Goal: Information Seeking & Learning: Learn about a topic

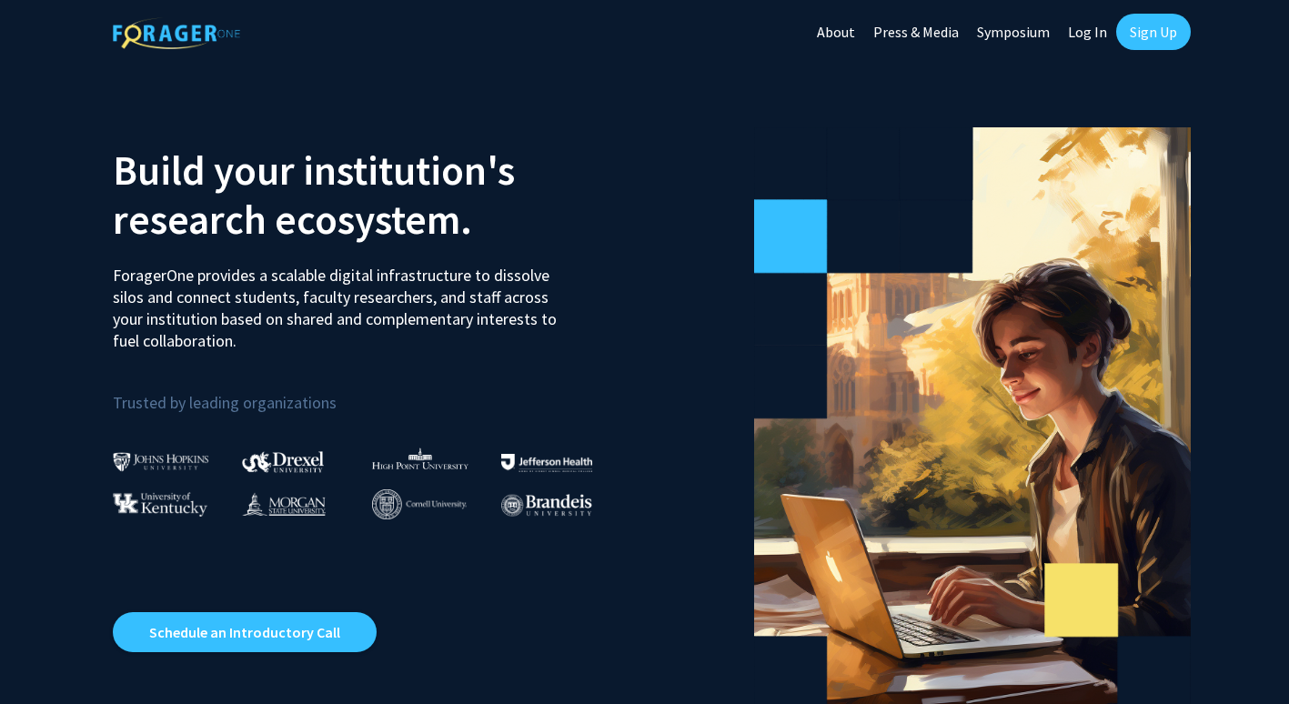
click at [1088, 28] on link "Log In" at bounding box center [1087, 32] width 57 height 64
select select
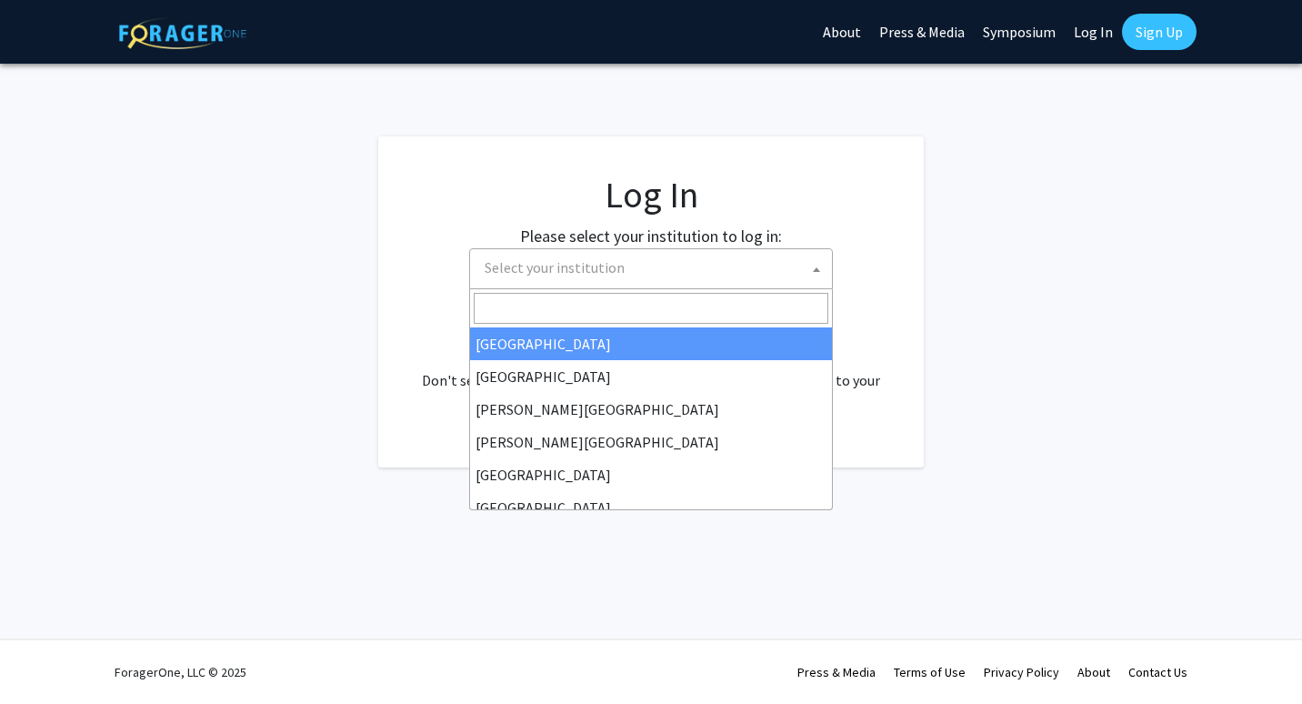
click at [616, 280] on span "Select your institution" at bounding box center [654, 267] width 355 height 37
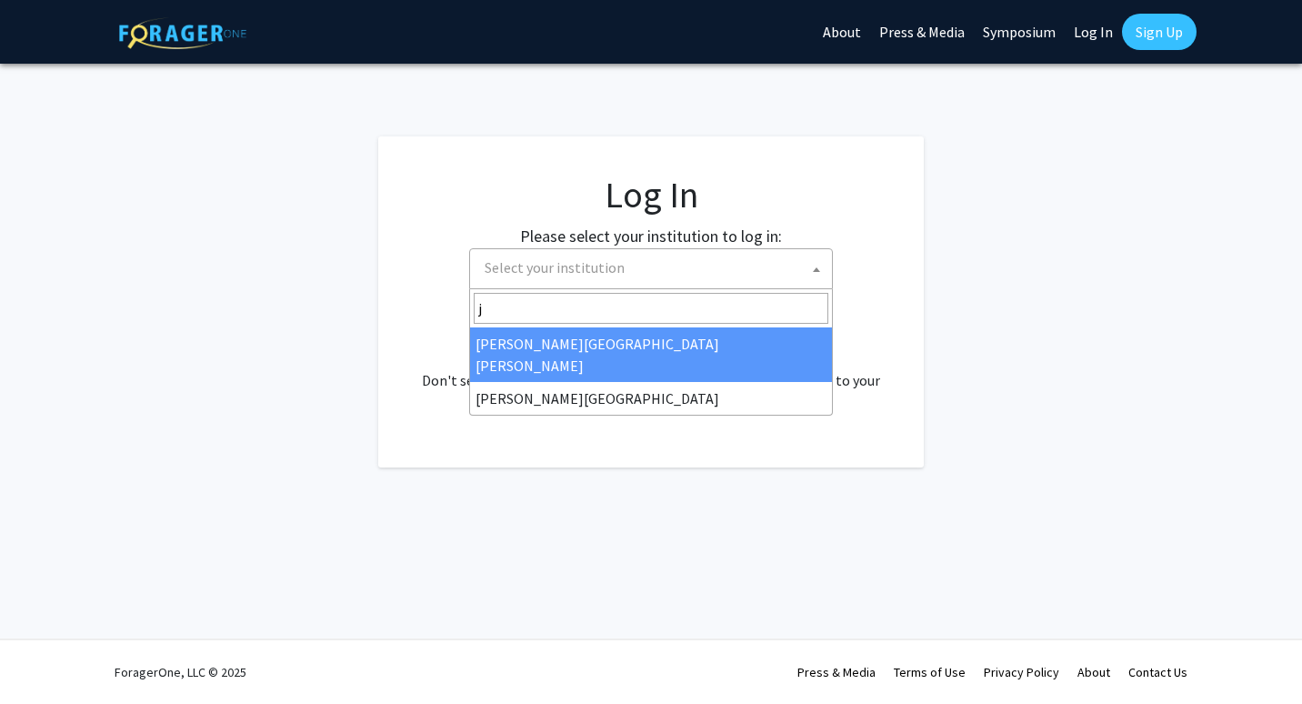
type input "j"
select select "1"
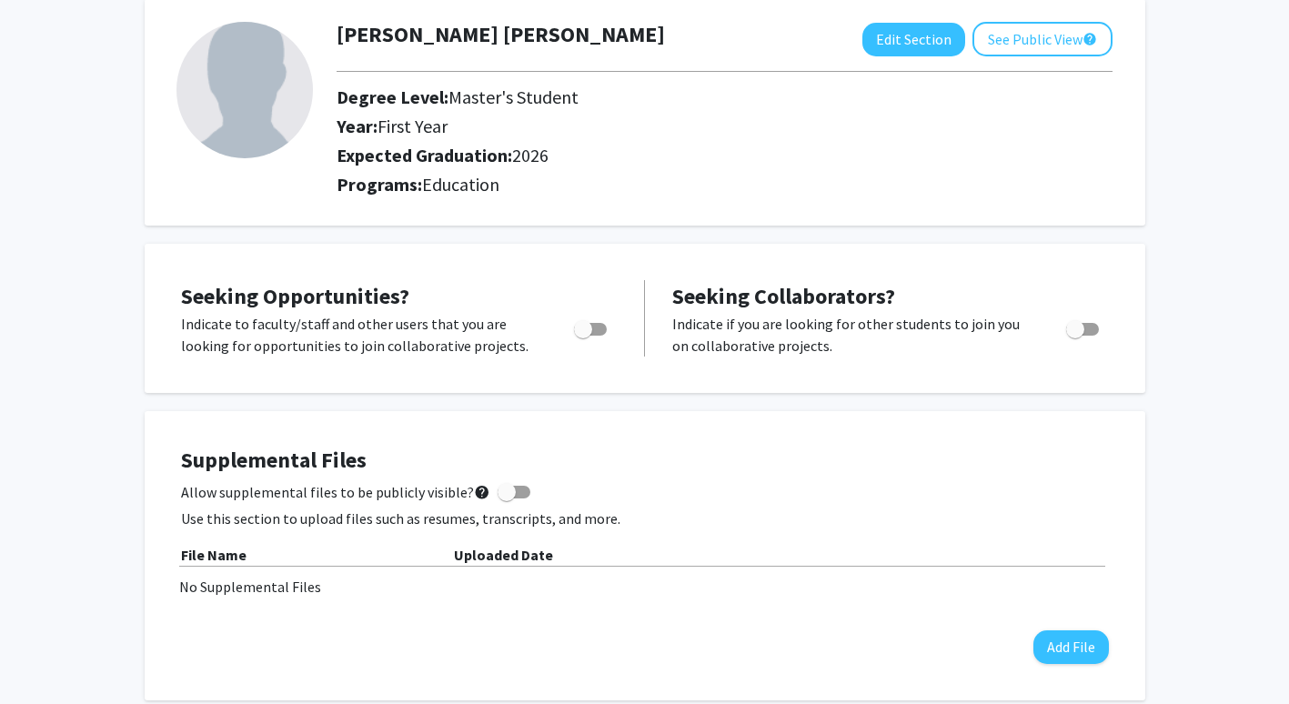
scroll to position [182, 0]
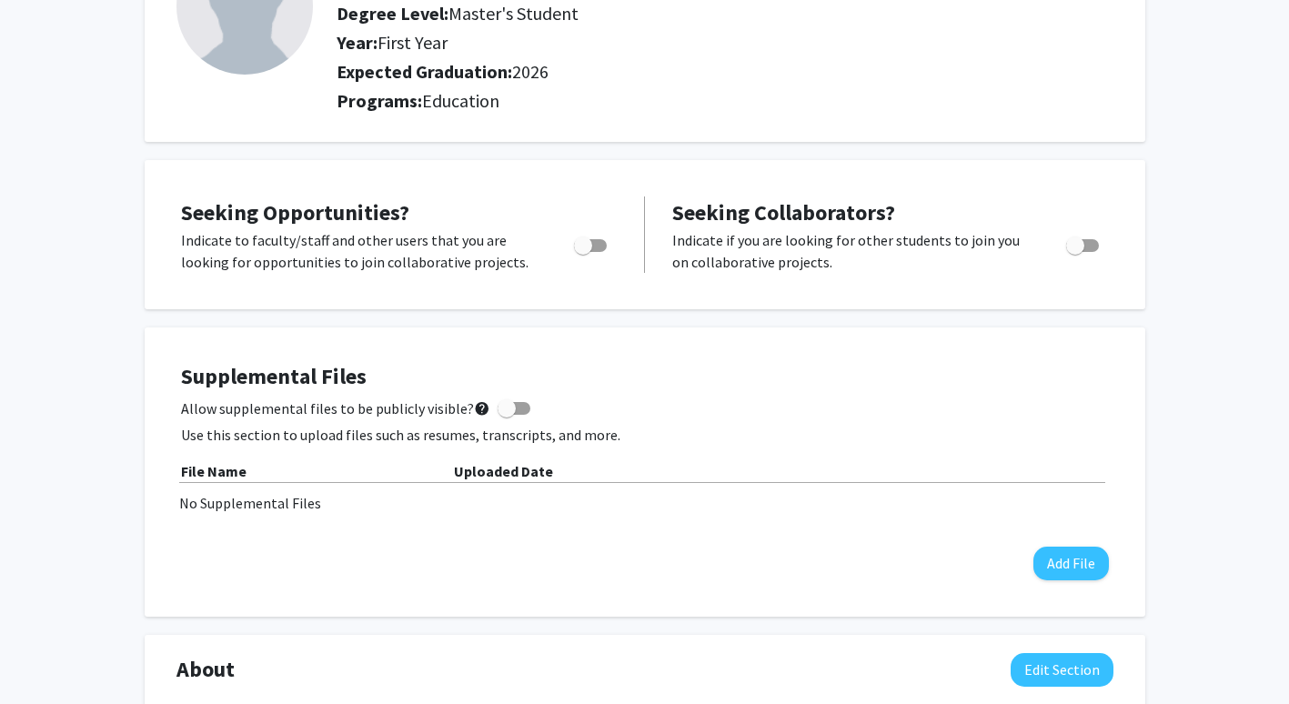
click at [583, 246] on span "Toggle" at bounding box center [583, 245] width 18 height 18
click at [583, 252] on input "Are you actively seeking opportunities?" at bounding box center [582, 252] width 1 height 1
checkbox input "true"
click at [1080, 246] on span "Toggle" at bounding box center [1075, 245] width 18 height 18
click at [1075, 252] on input "Would you like to receive other student requests to work with you?" at bounding box center [1074, 252] width 1 height 1
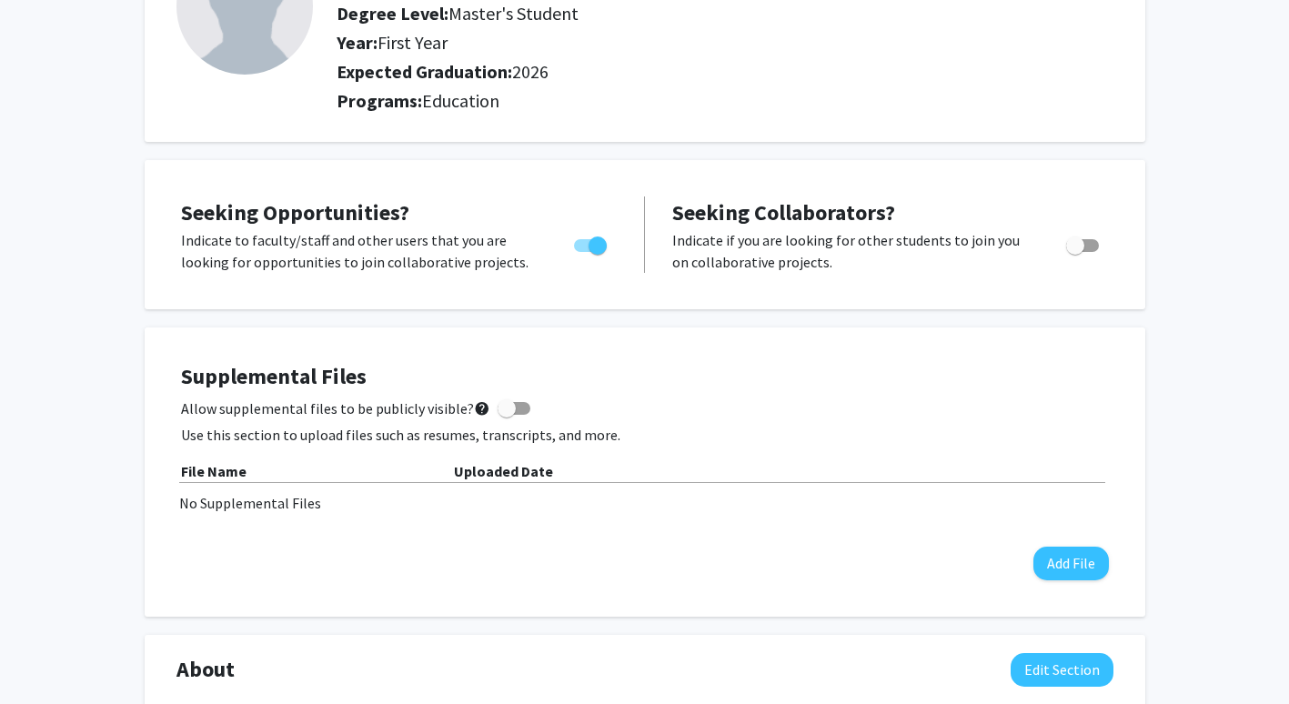
checkbox input "true"
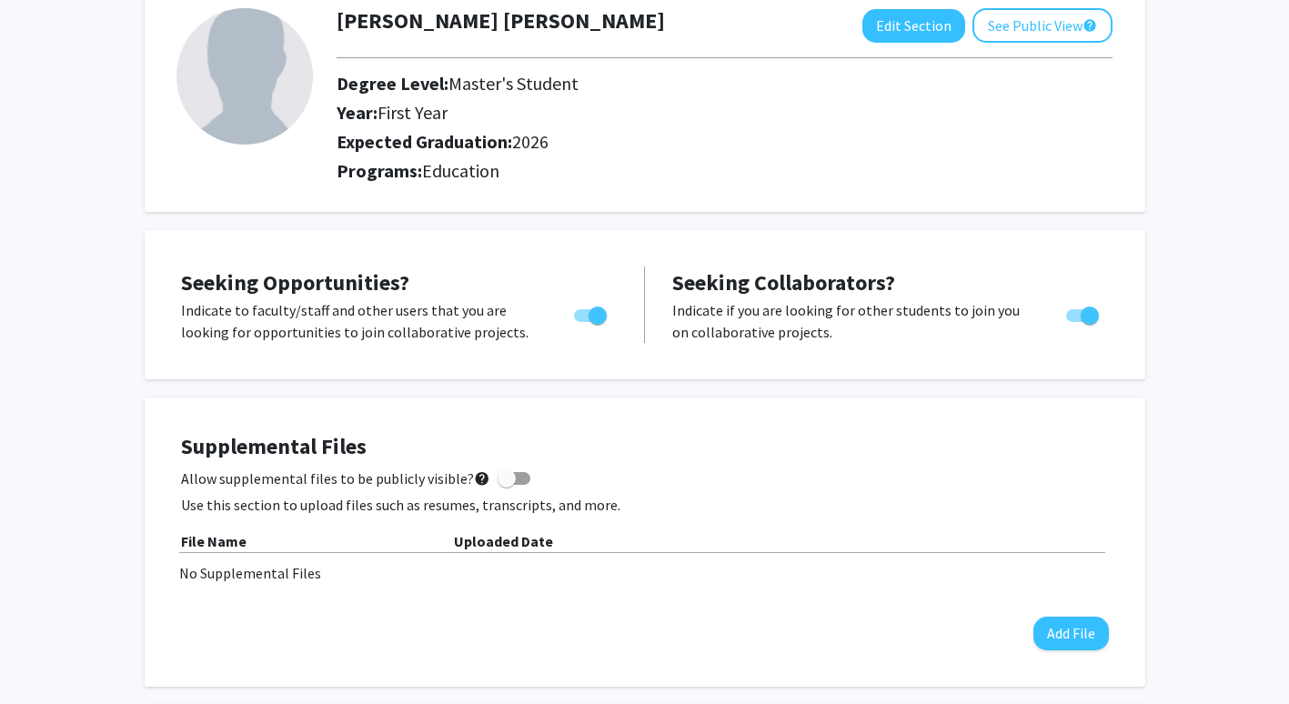
scroll to position [0, 0]
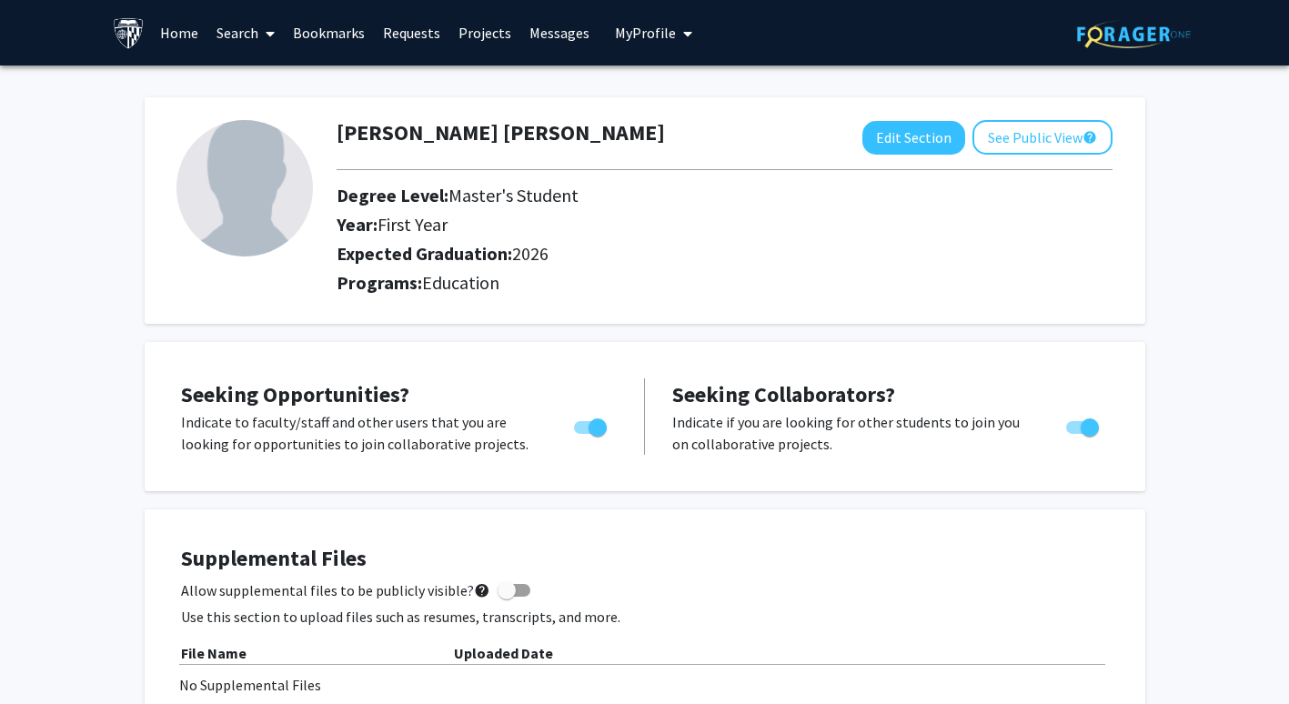
click at [253, 41] on link "Search" at bounding box center [245, 33] width 76 height 64
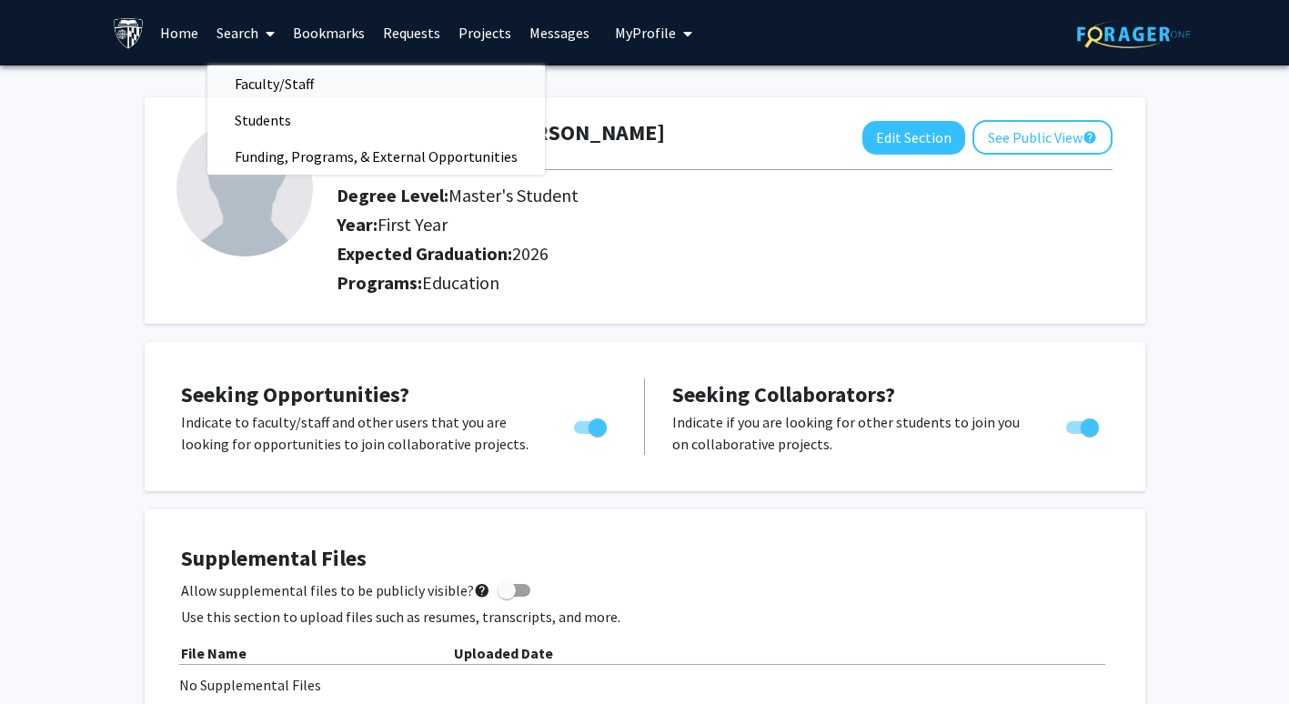
click at [267, 85] on span "Faculty/Staff" at bounding box center [274, 83] width 134 height 36
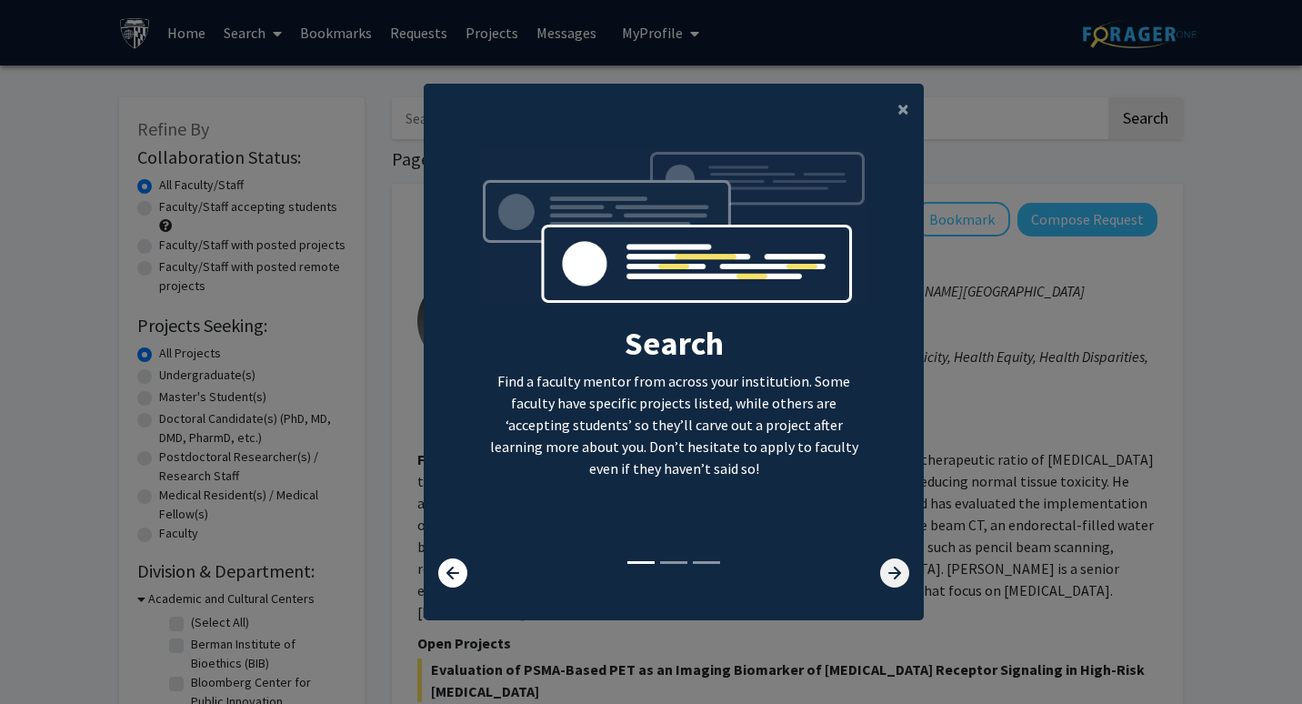
click at [885, 573] on icon at bounding box center [894, 572] width 29 height 29
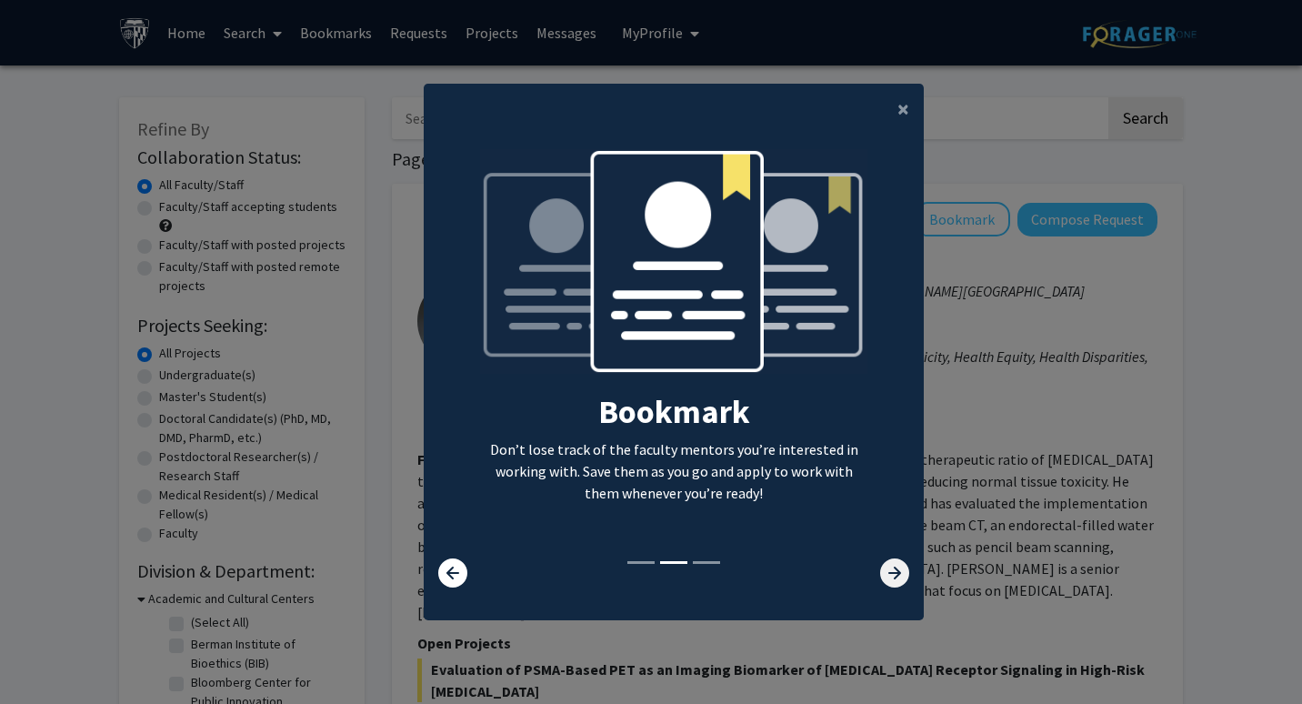
click at [885, 573] on icon at bounding box center [894, 572] width 29 height 29
click at [898, 117] on span "×" at bounding box center [904, 109] width 12 height 28
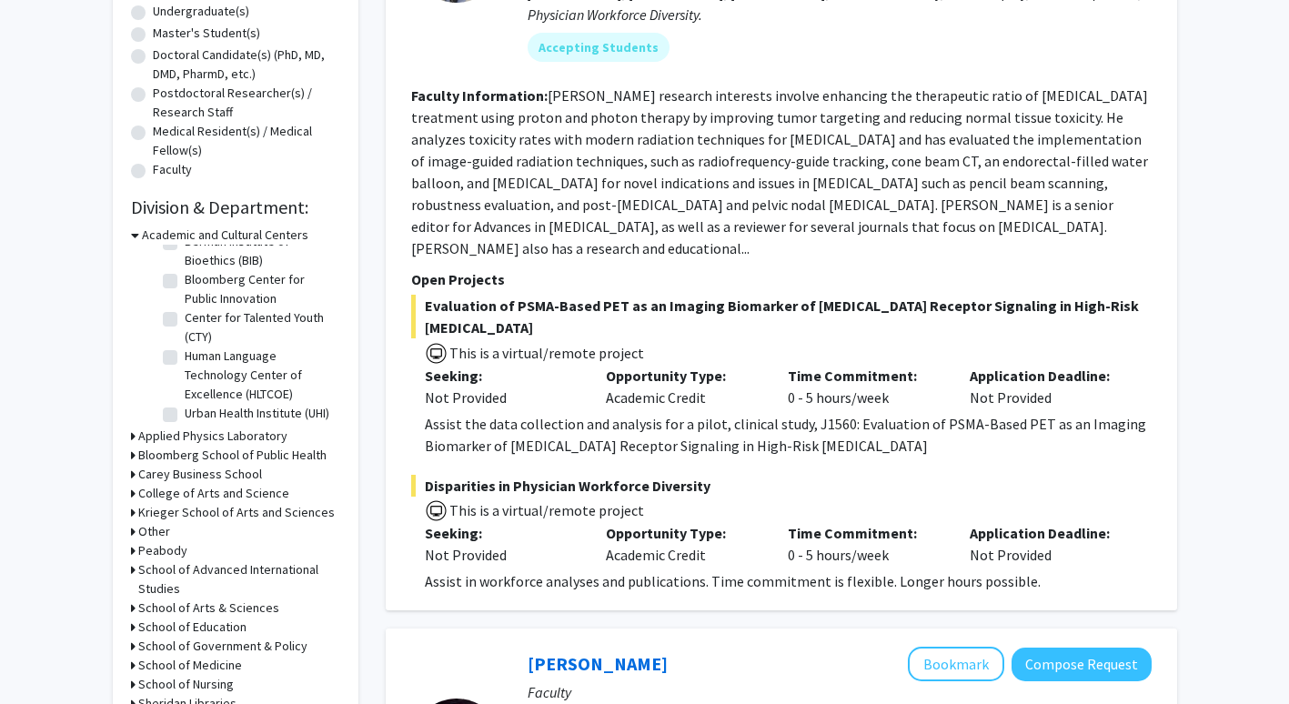
scroll to position [59, 0]
click at [135, 236] on icon at bounding box center [135, 235] width 8 height 19
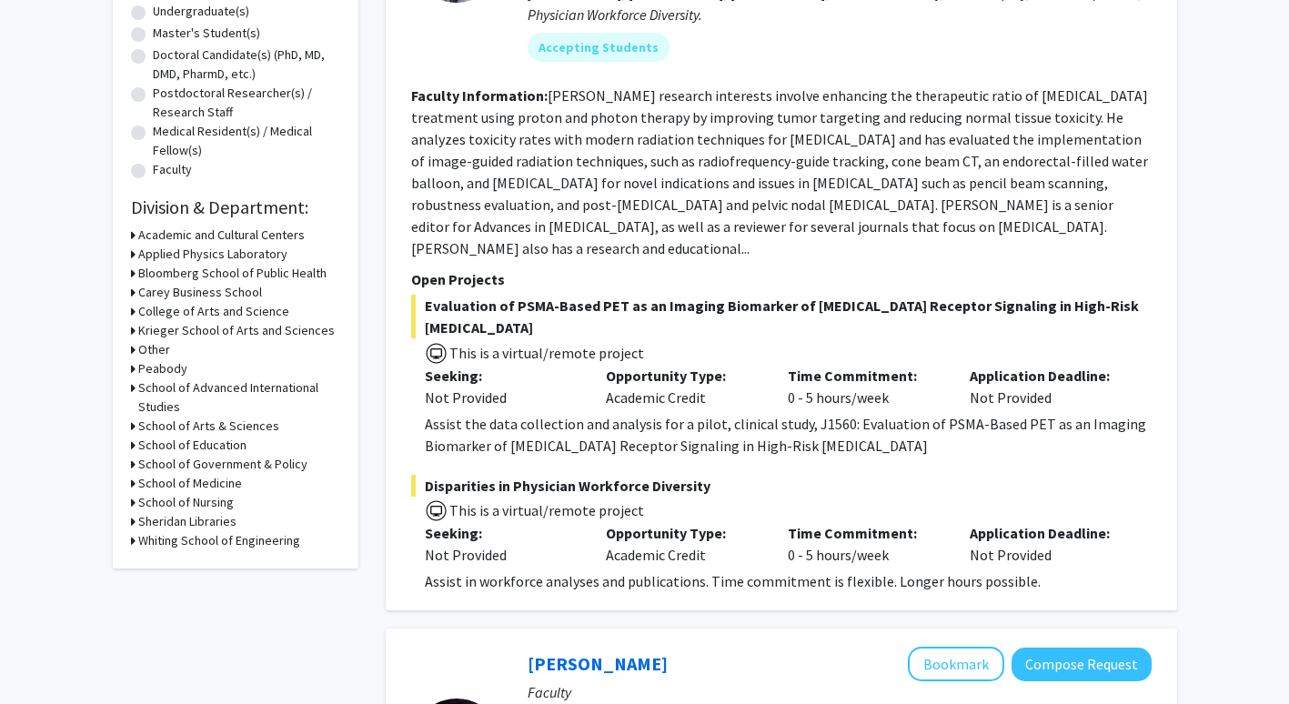
click at [133, 445] on icon at bounding box center [133, 445] width 5 height 19
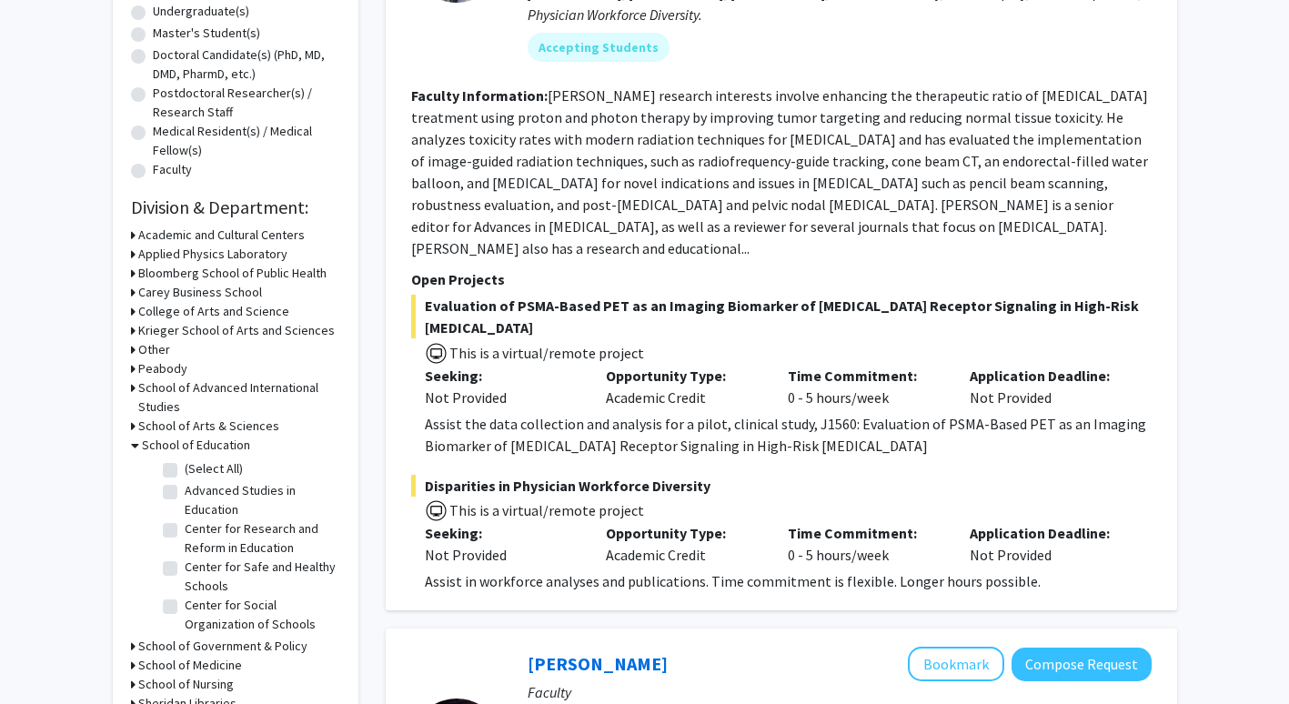
click at [185, 469] on label "(Select All)" at bounding box center [214, 468] width 58 height 19
click at [185, 469] on input "(Select All)" at bounding box center [191, 465] width 12 height 12
checkbox input "true"
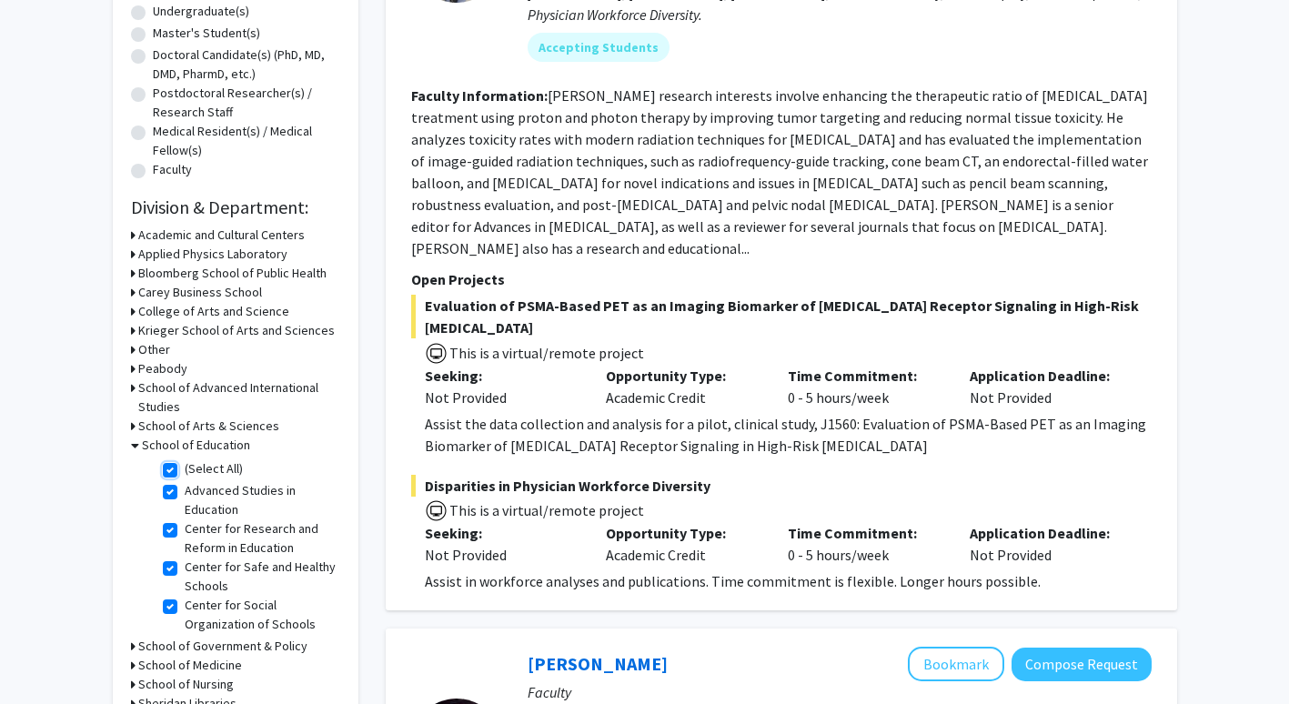
checkbox input "true"
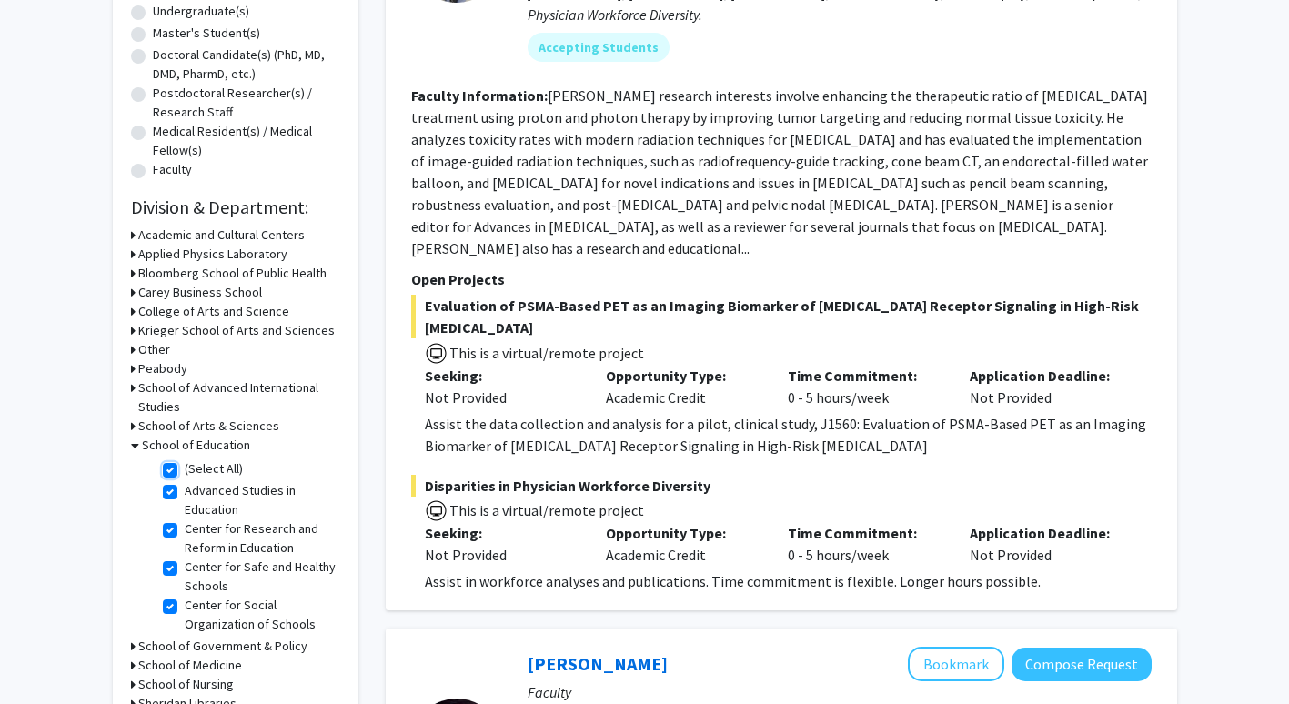
checkbox input "true"
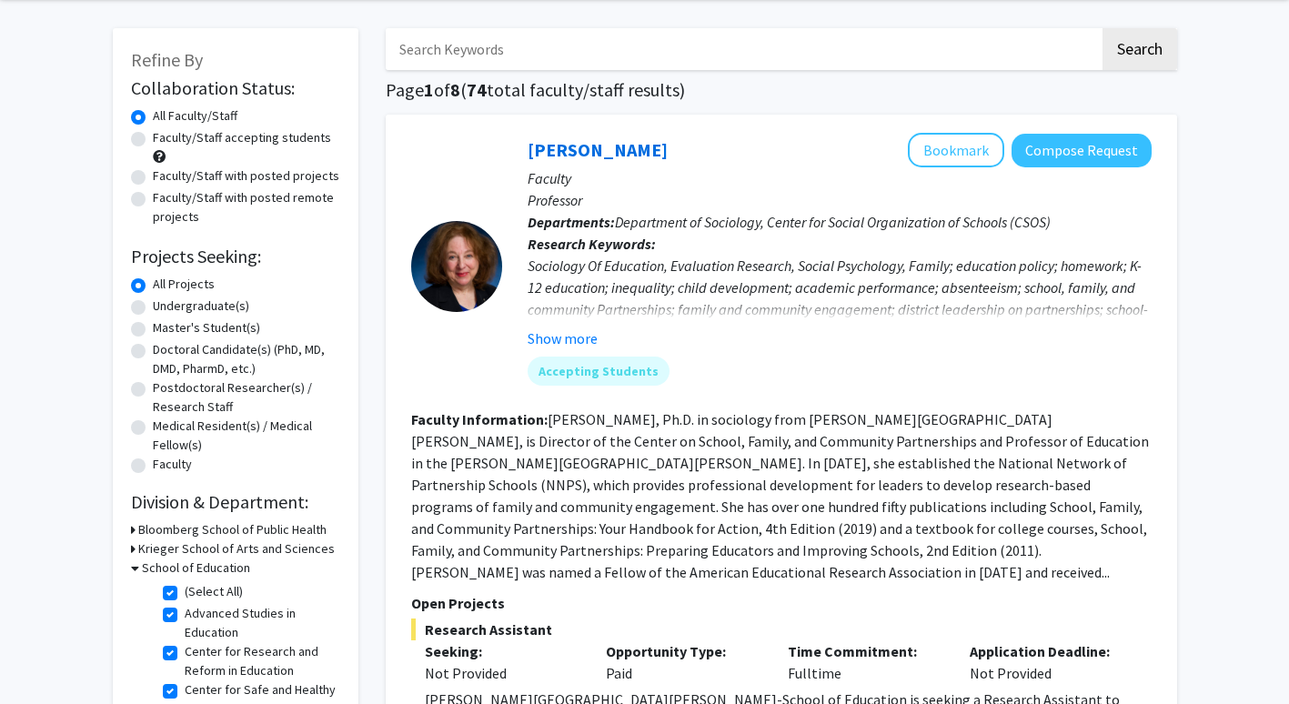
scroll to position [91, 0]
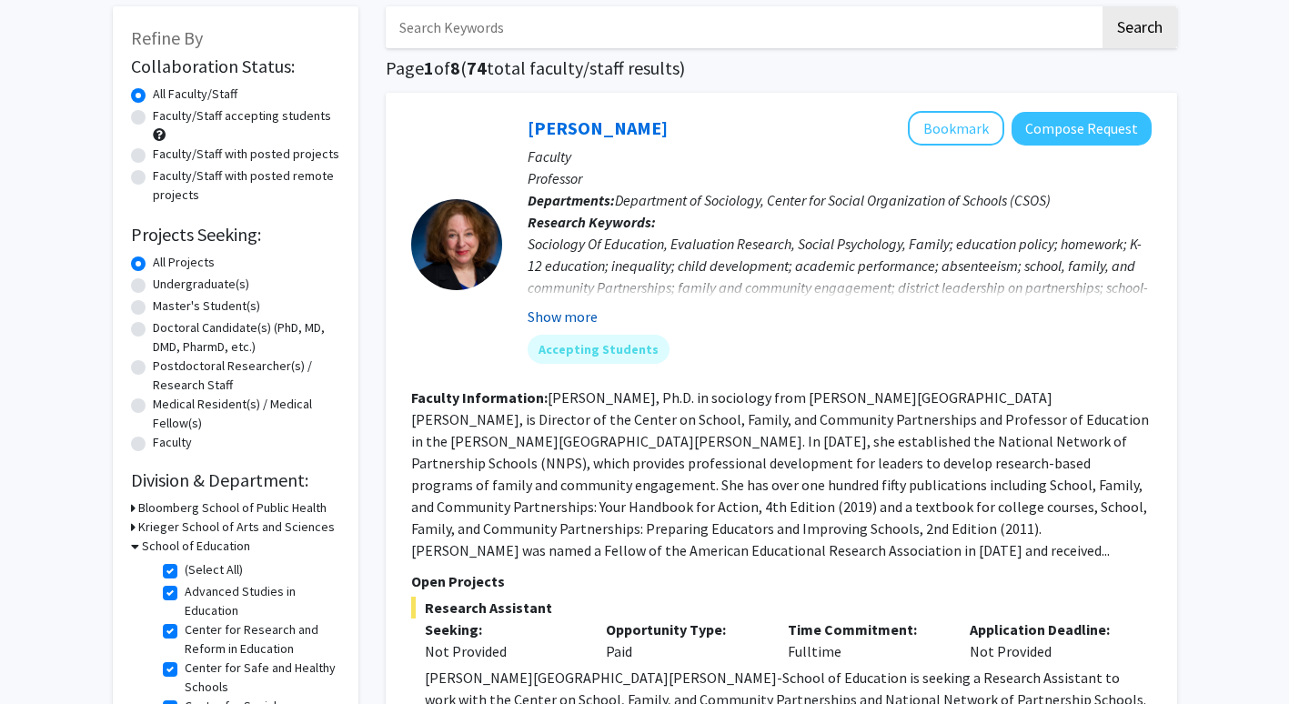
click at [583, 317] on button "Show more" at bounding box center [562, 317] width 70 height 22
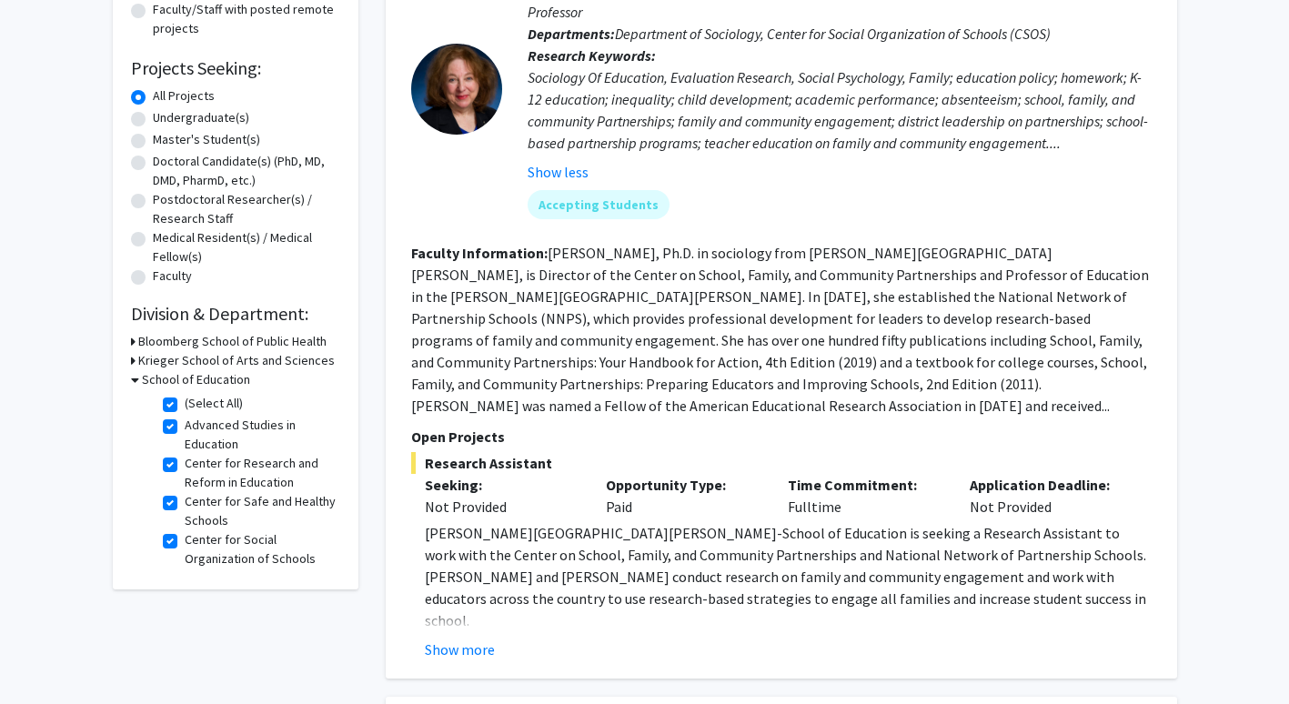
scroll to position [270, 0]
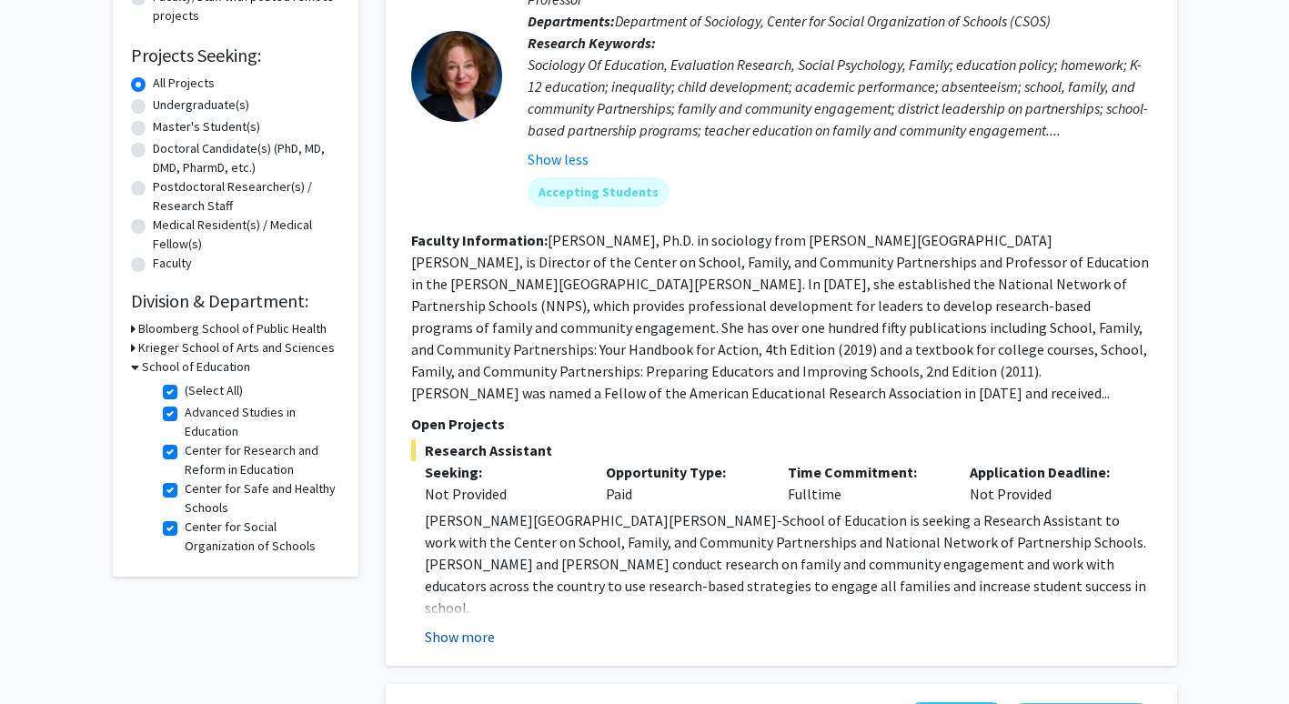
click at [456, 627] on button "Show more" at bounding box center [460, 637] width 70 height 22
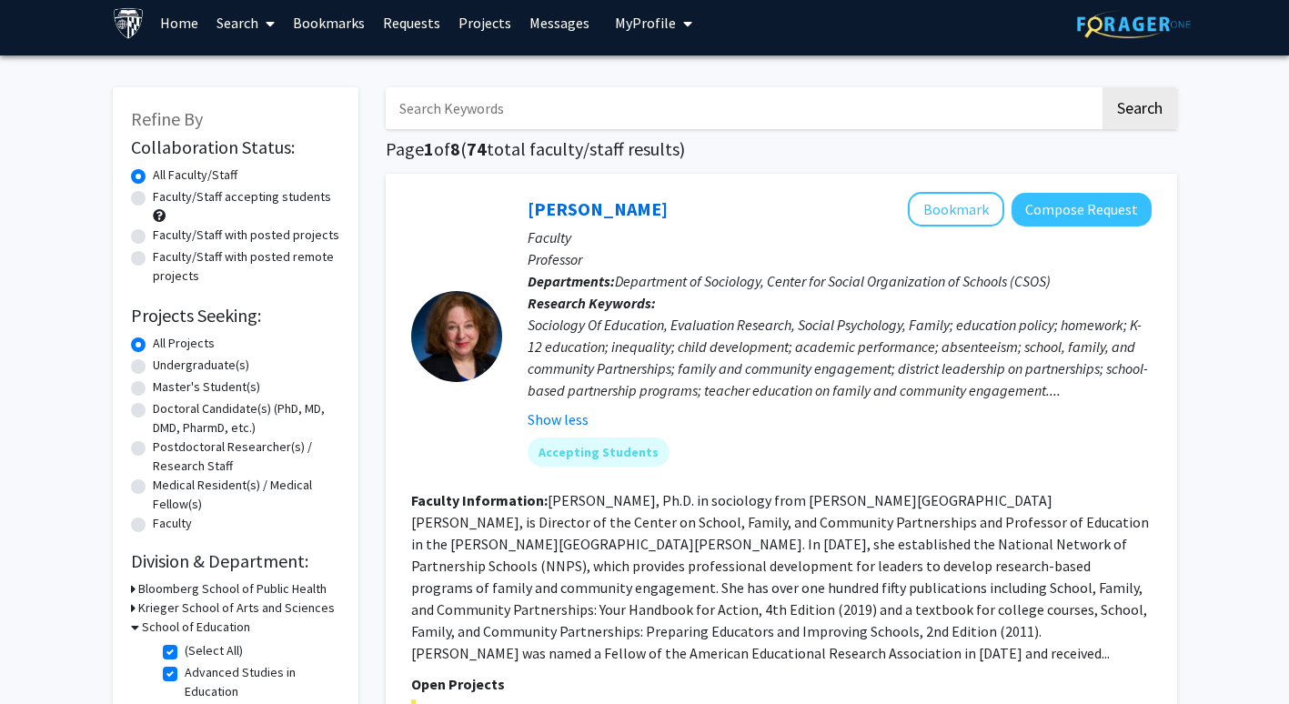
scroll to position [2, 0]
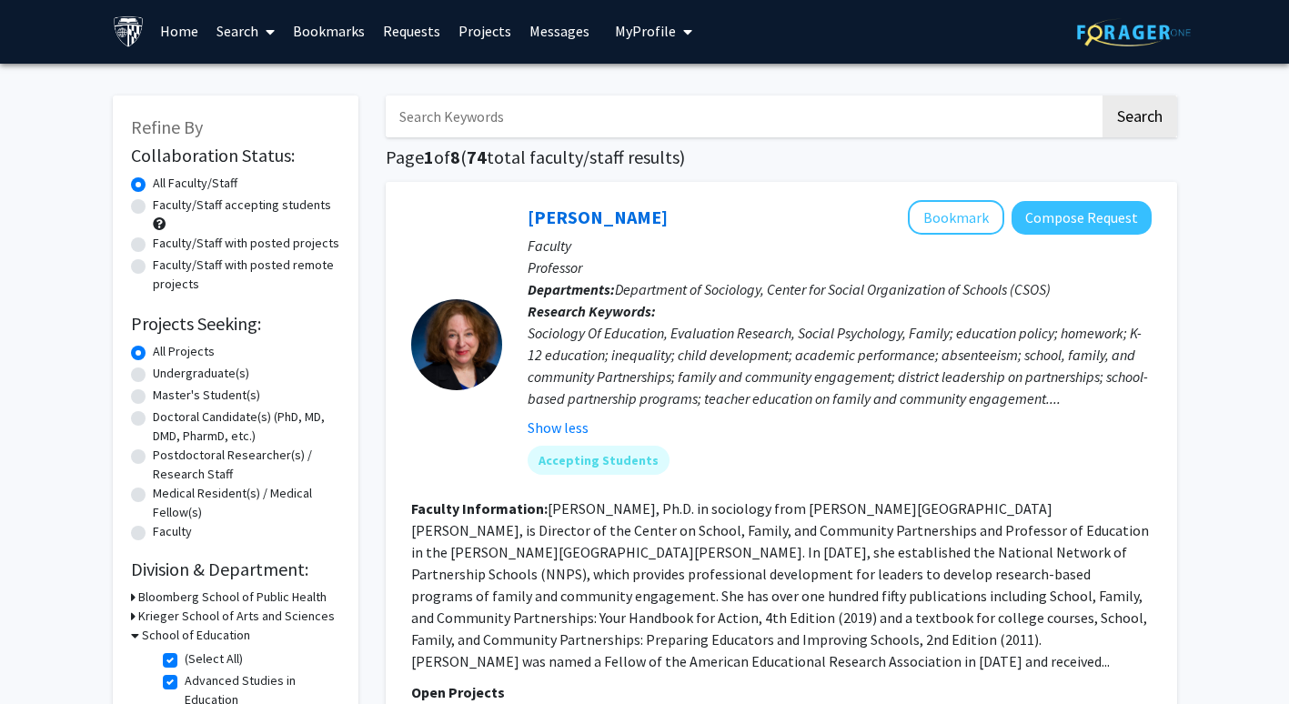
click at [153, 394] on label "Master's Student(s)" at bounding box center [206, 395] width 107 height 19
click at [153, 394] on input "Master's Student(s)" at bounding box center [159, 392] width 12 height 12
radio input "true"
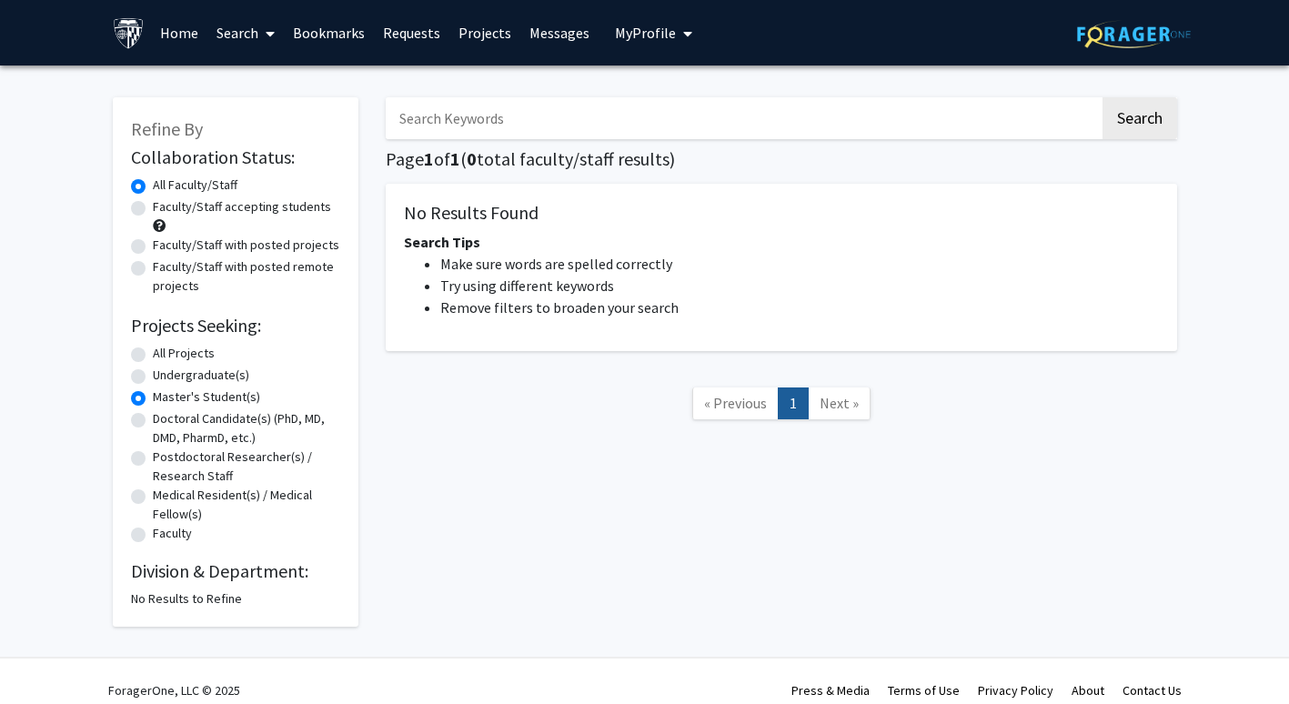
click at [153, 377] on label "Undergraduate(s)" at bounding box center [201, 375] width 96 height 19
click at [153, 377] on input "Undergraduate(s)" at bounding box center [159, 372] width 12 height 12
radio input "true"
click at [153, 349] on label "All Projects" at bounding box center [184, 353] width 62 height 19
click at [153, 349] on input "All Projects" at bounding box center [159, 350] width 12 height 12
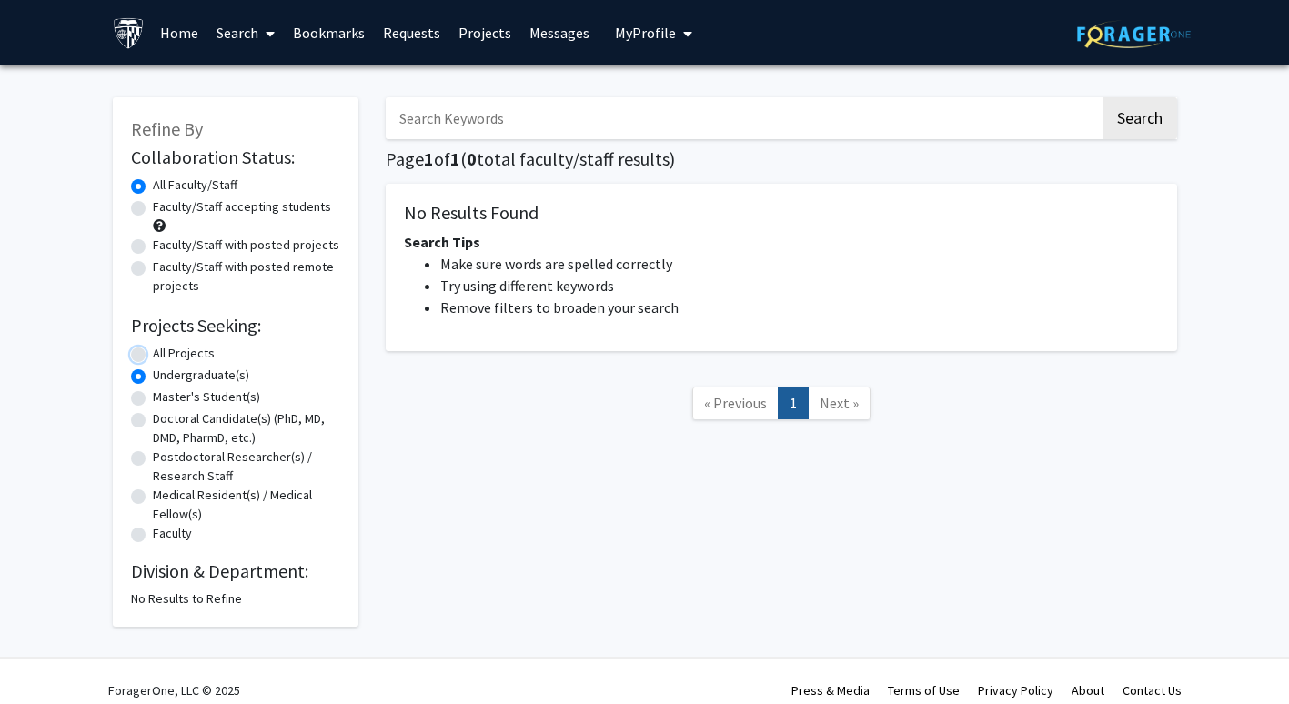
radio input "true"
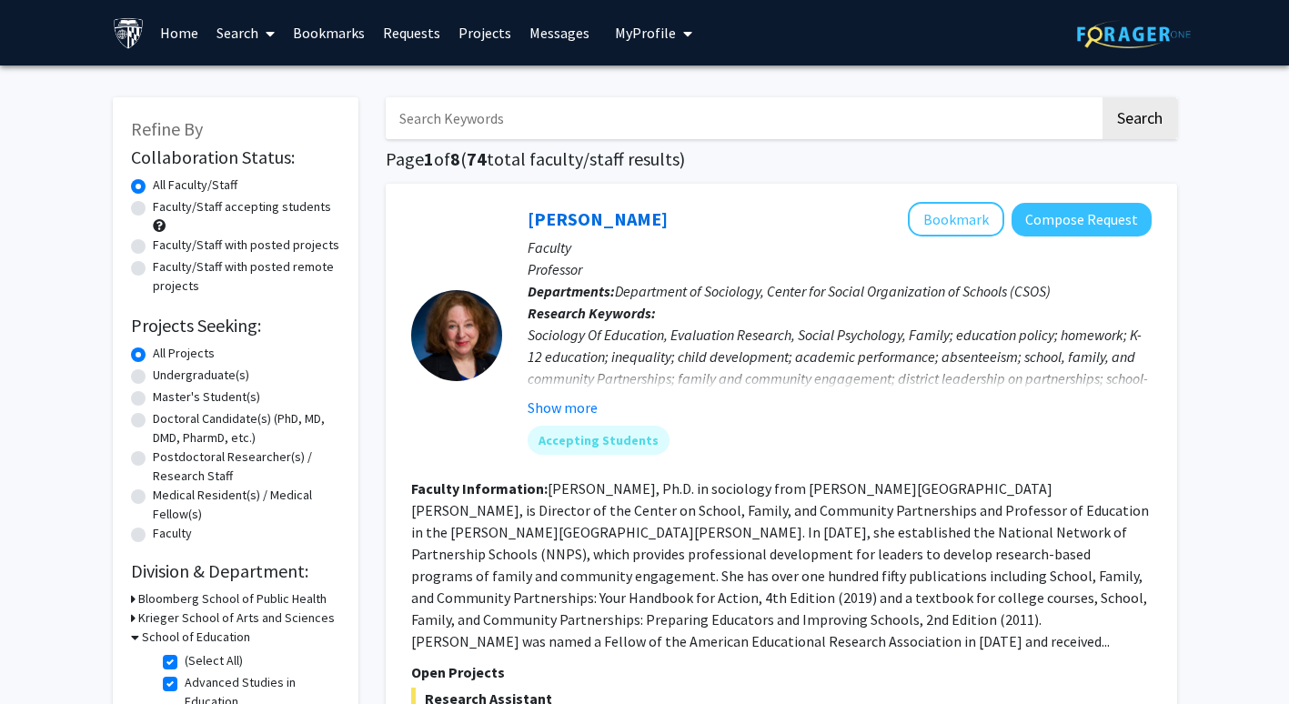
click at [153, 208] on label "Faculty/Staff accepting students" at bounding box center [242, 206] width 178 height 19
click at [153, 208] on input "Faculty/Staff accepting students" at bounding box center [159, 203] width 12 height 12
radio input "true"
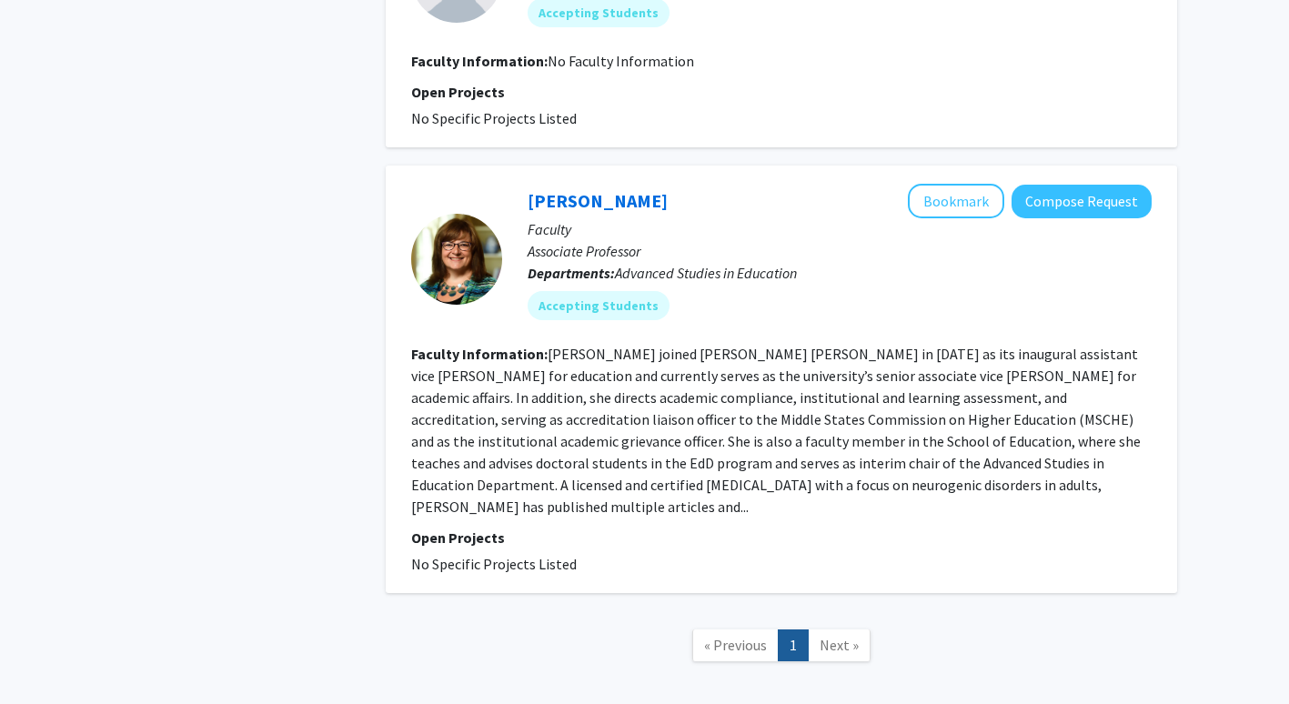
scroll to position [2910, 0]
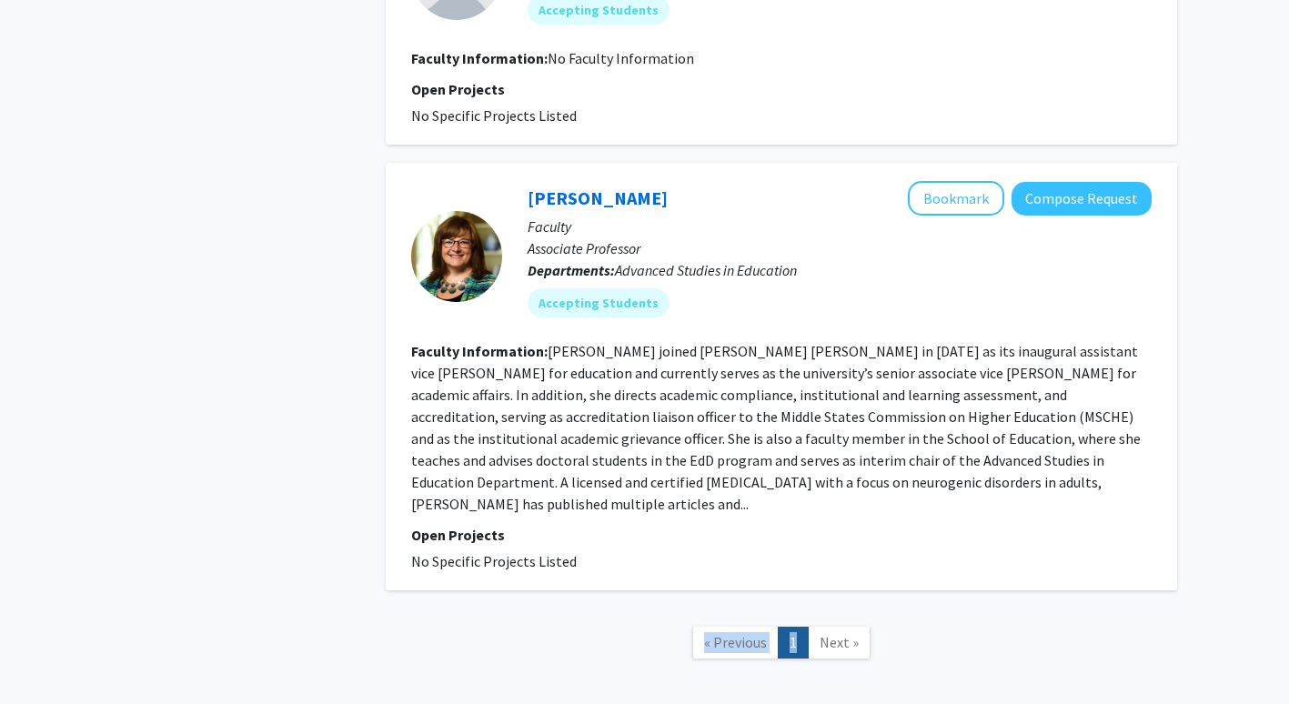
drag, startPoint x: 810, startPoint y: 539, endPoint x: 822, endPoint y: 548, distance: 14.9
drag, startPoint x: 822, startPoint y: 548, endPoint x: 831, endPoint y: 553, distance: 10.2
click at [831, 633] on span "Next »" at bounding box center [838, 642] width 39 height 18
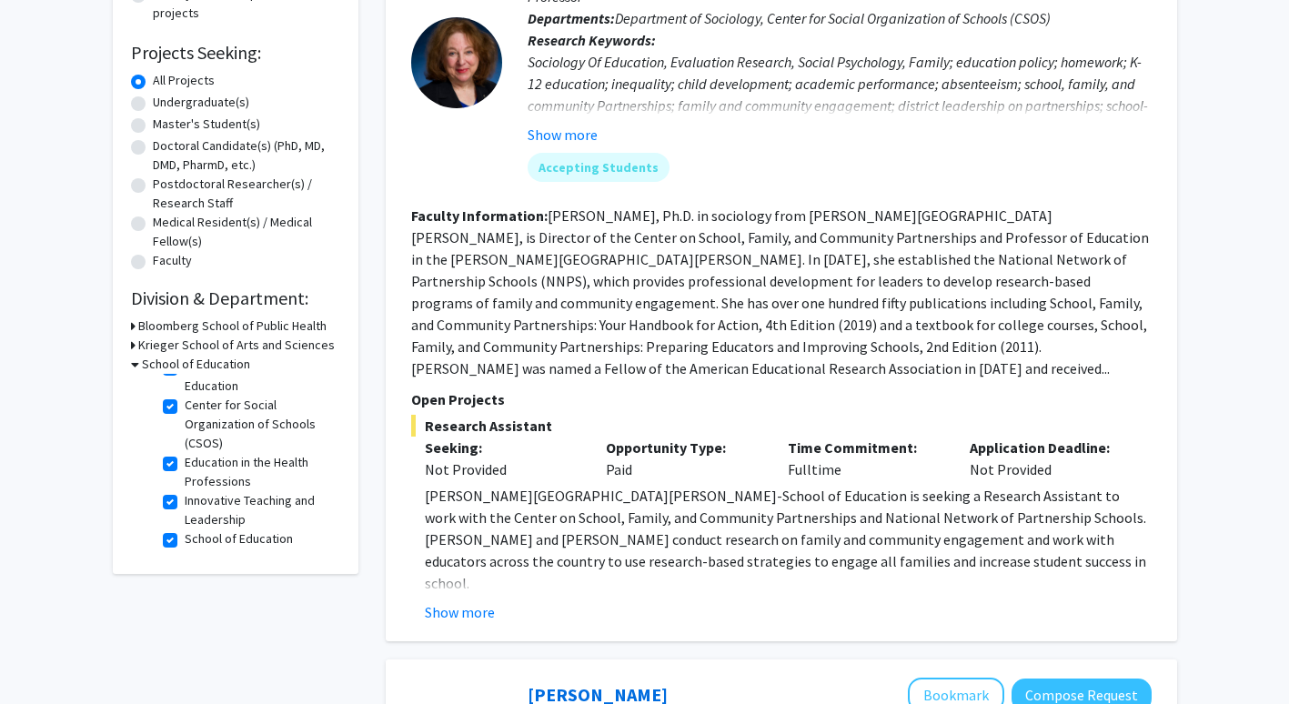
scroll to position [0, 0]
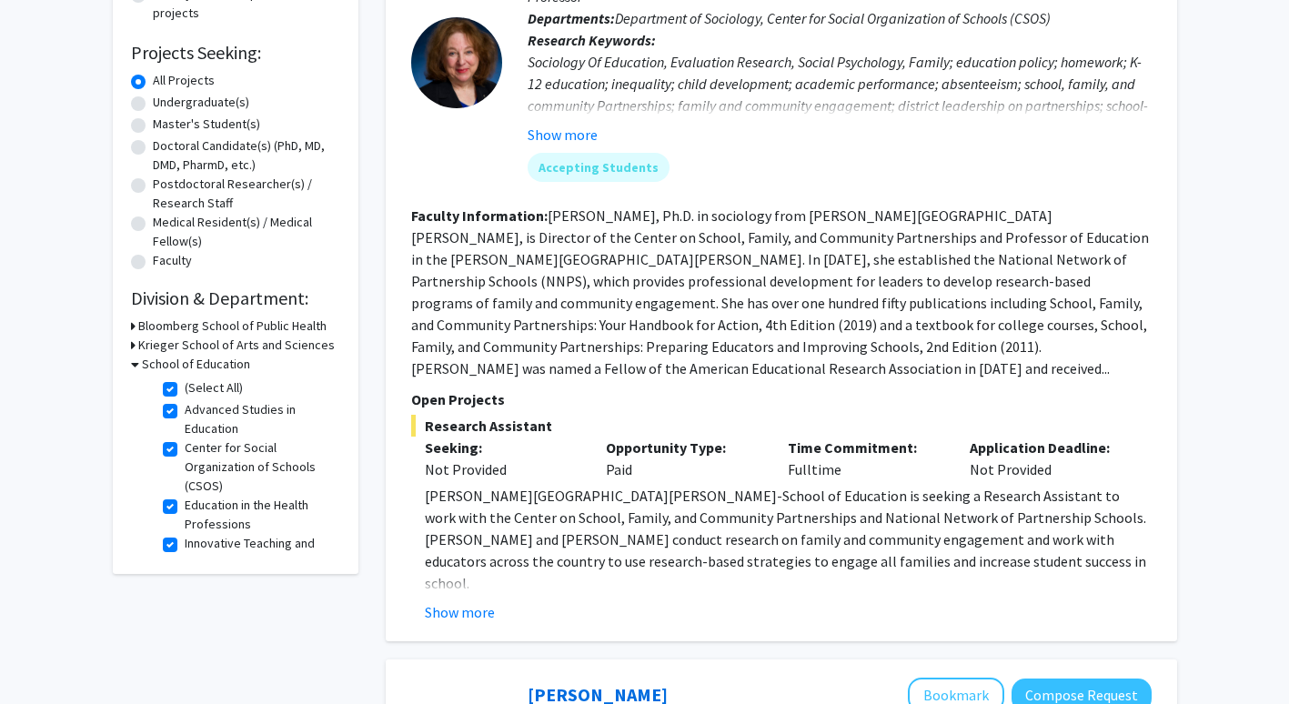
click at [185, 387] on label "(Select All)" at bounding box center [214, 387] width 58 height 19
click at [185, 387] on input "(Select All)" at bounding box center [191, 384] width 12 height 12
checkbox input "false"
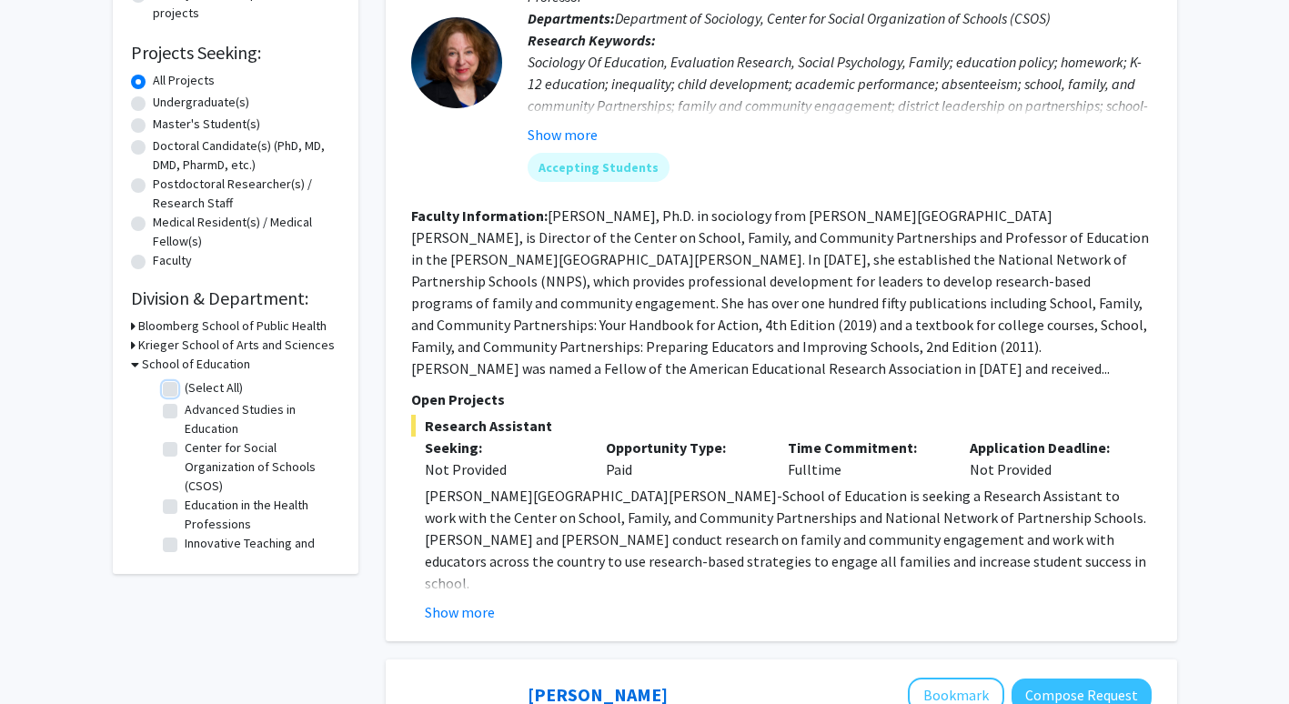
checkbox input "false"
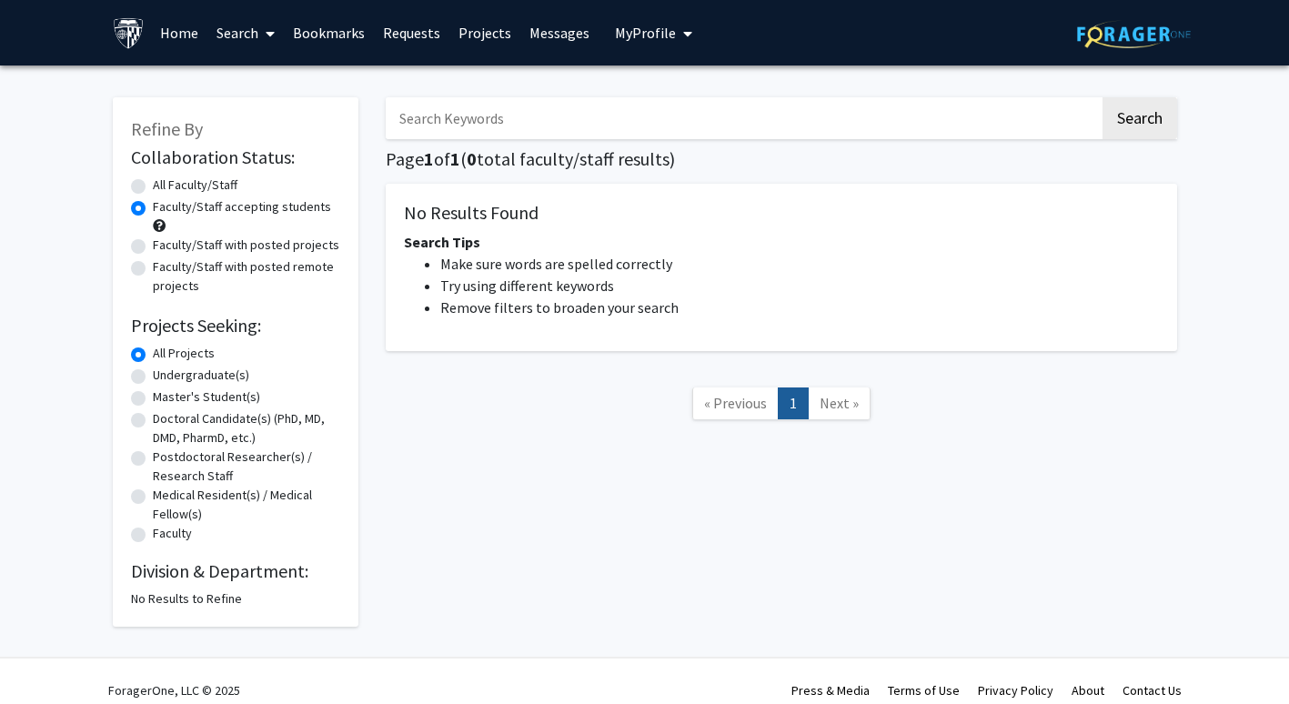
scroll to position [18, 0]
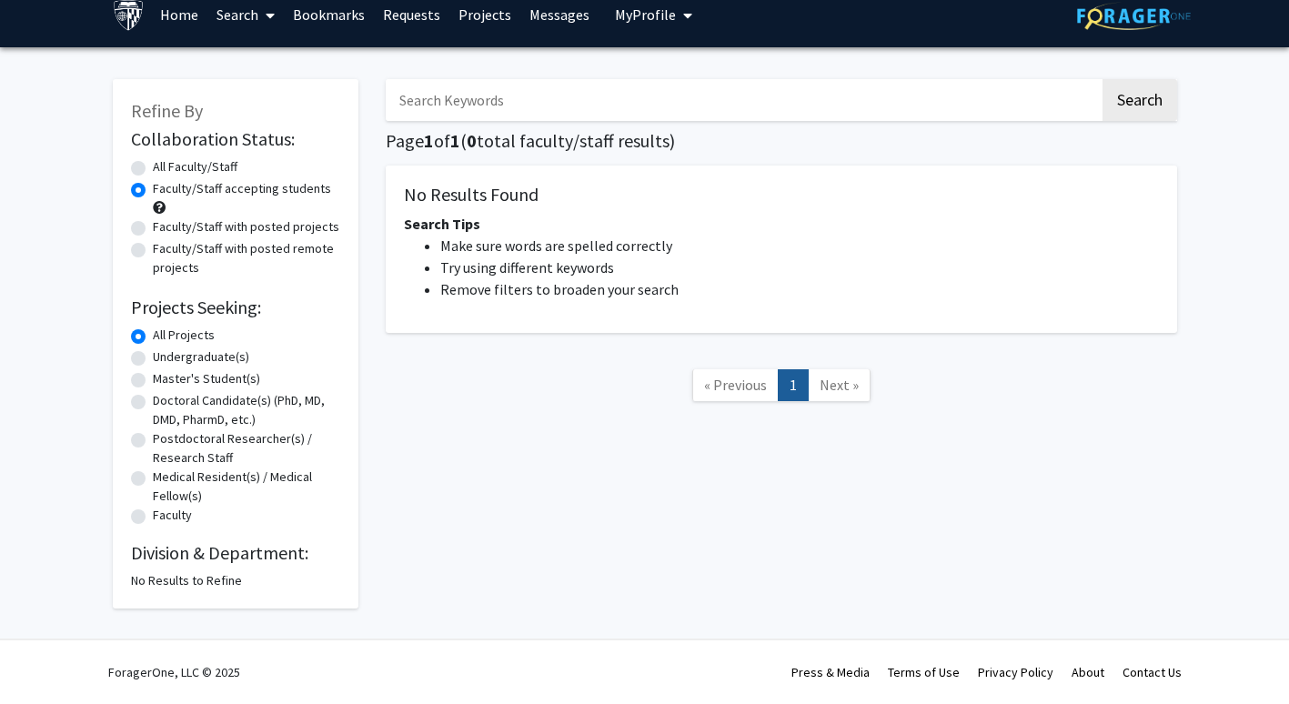
click at [153, 333] on label "All Projects" at bounding box center [184, 335] width 62 height 19
click at [153, 333] on input "All Projects" at bounding box center [159, 332] width 12 height 12
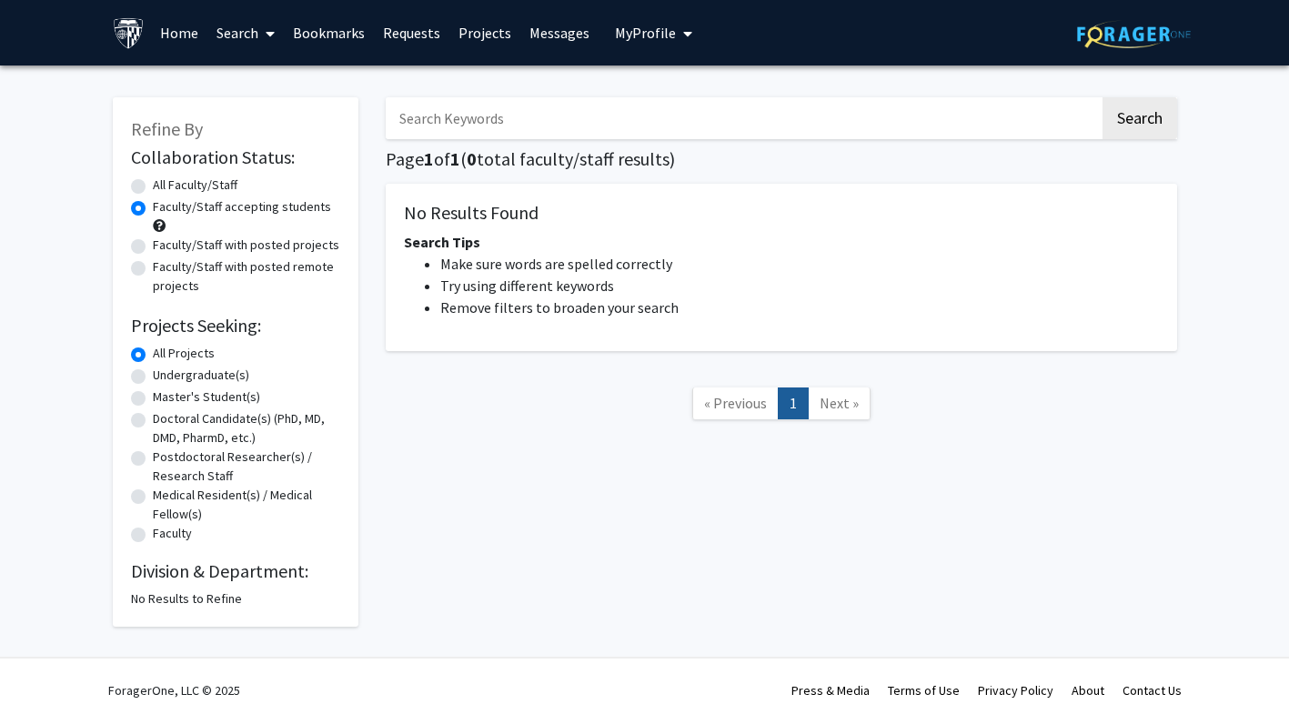
click at [259, 33] on span at bounding box center [266, 34] width 16 height 64
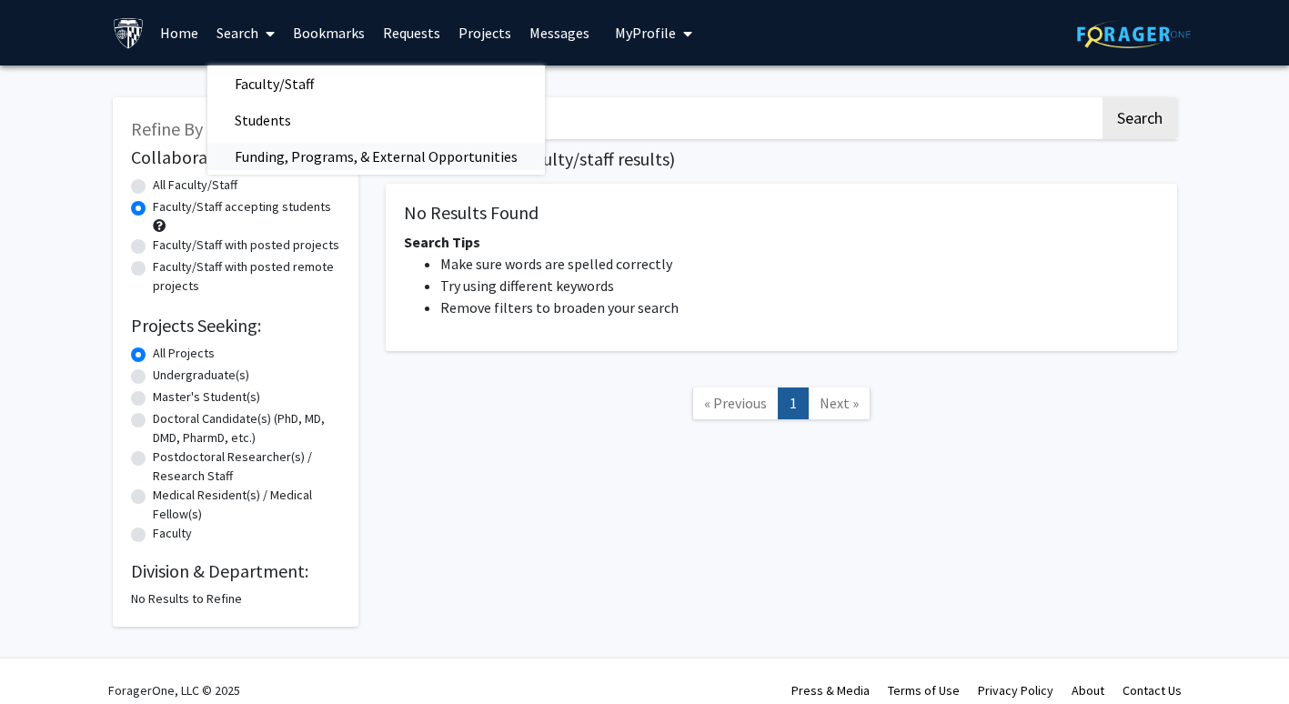
click at [316, 166] on span "Funding, Programs, & External Opportunities" at bounding box center [375, 156] width 337 height 36
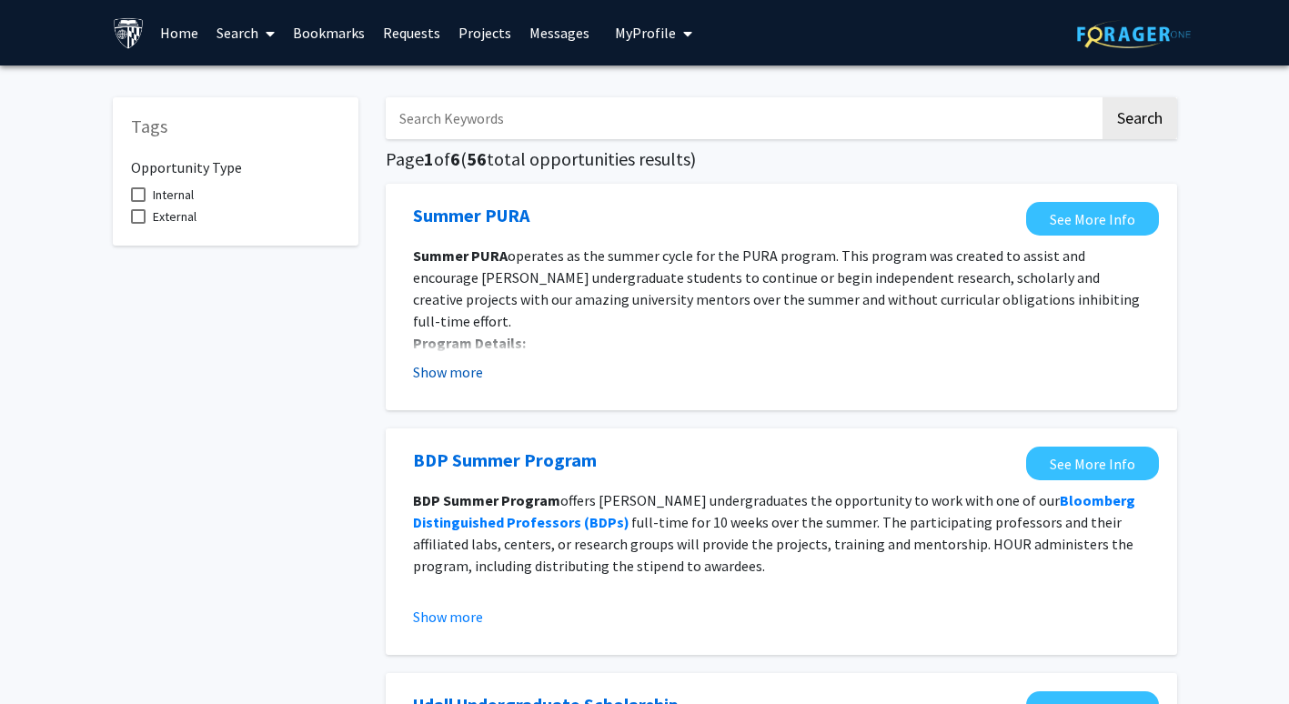
click at [456, 365] on button "Show more" at bounding box center [448, 372] width 70 height 22
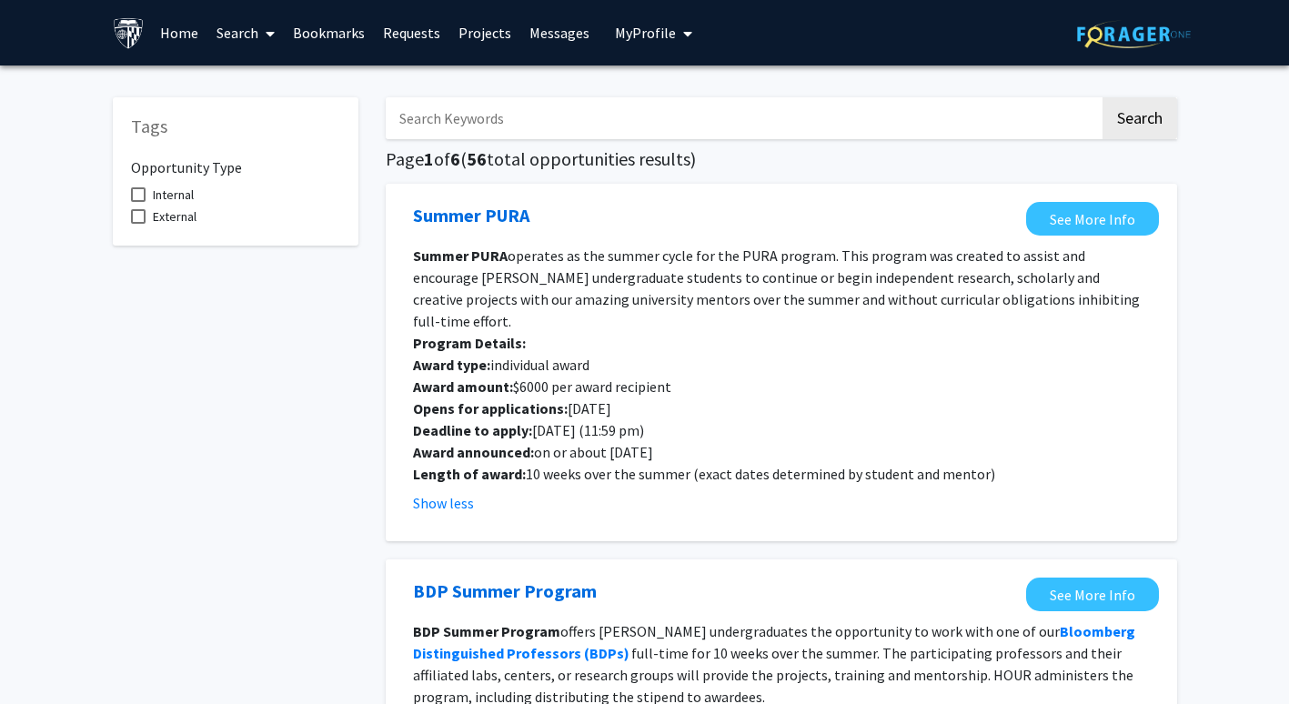
click at [244, 31] on link "Search" at bounding box center [245, 33] width 76 height 64
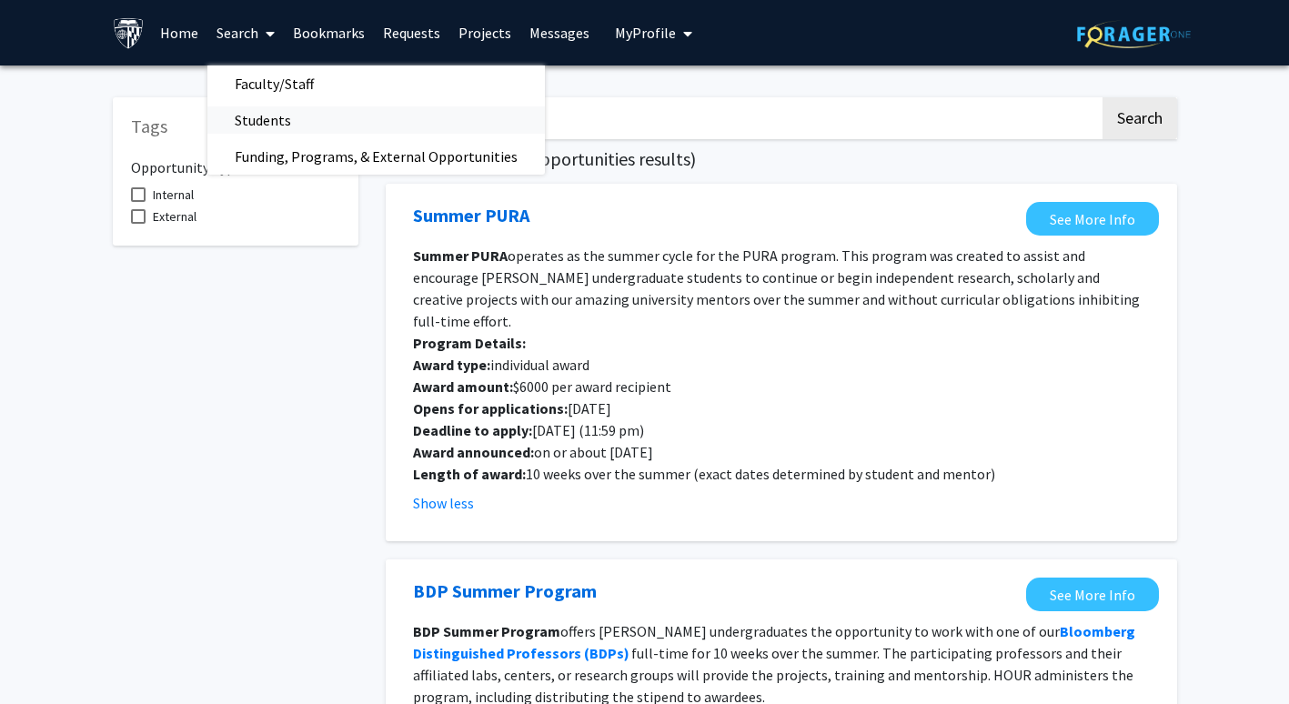
click at [271, 119] on span "Students" at bounding box center [262, 120] width 111 height 36
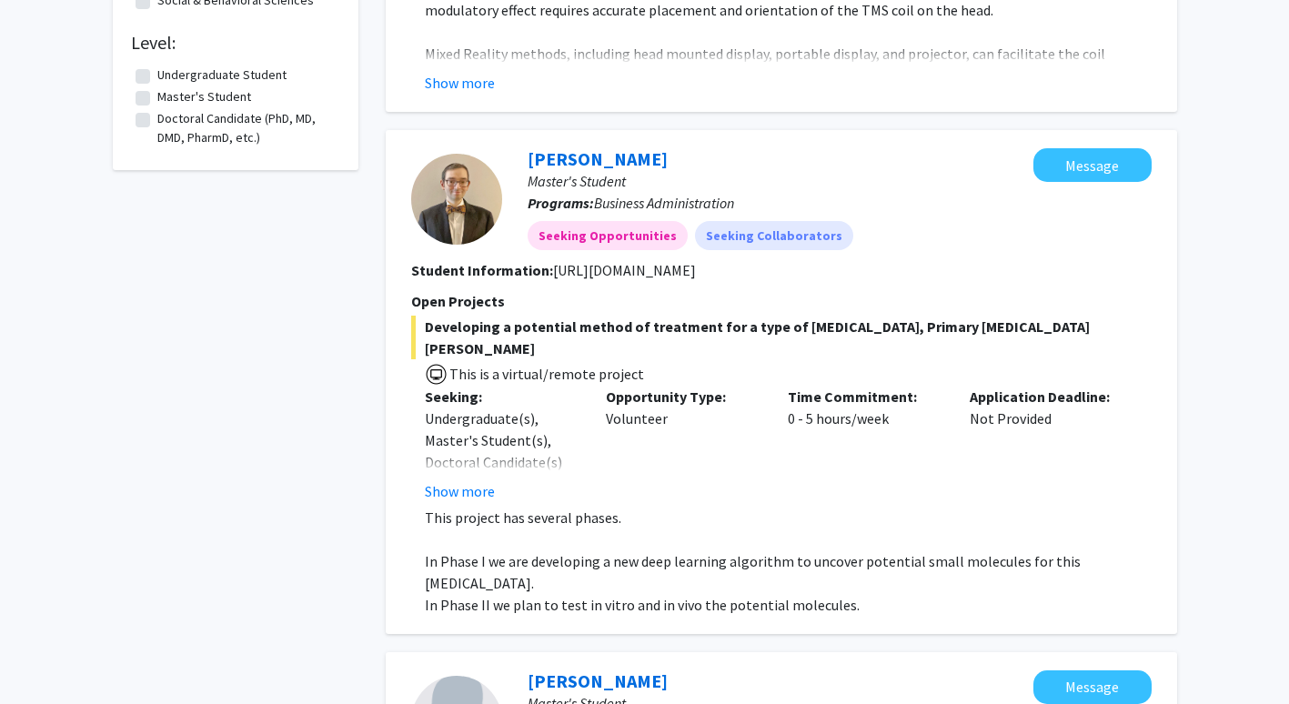
scroll to position [728, 0]
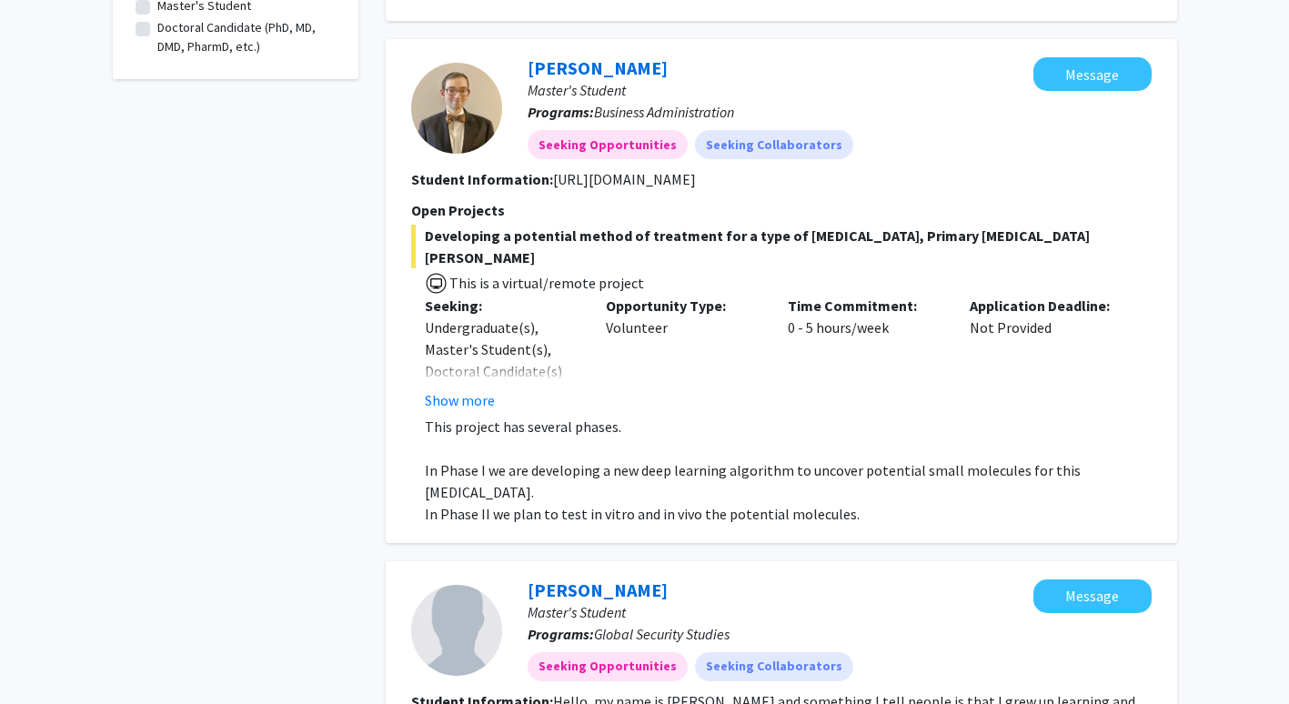
click at [455, 389] on button "Show more" at bounding box center [460, 400] width 70 height 22
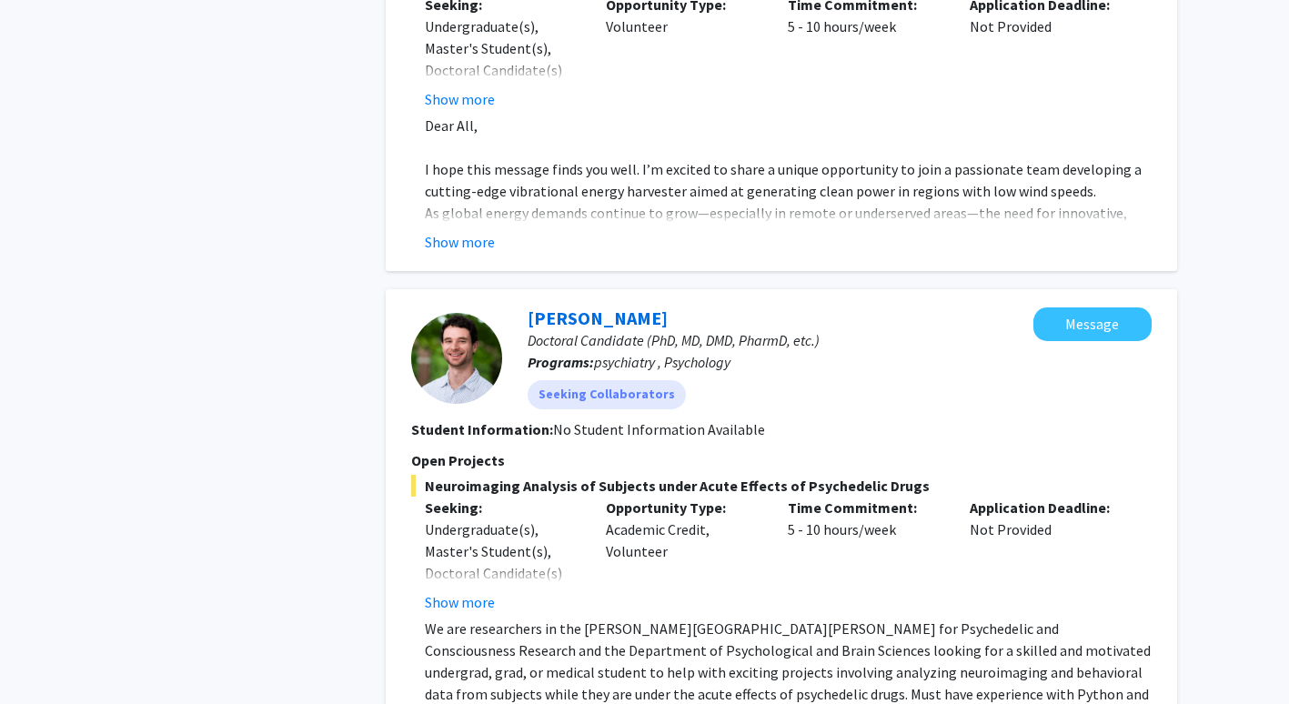
scroll to position [3001, 0]
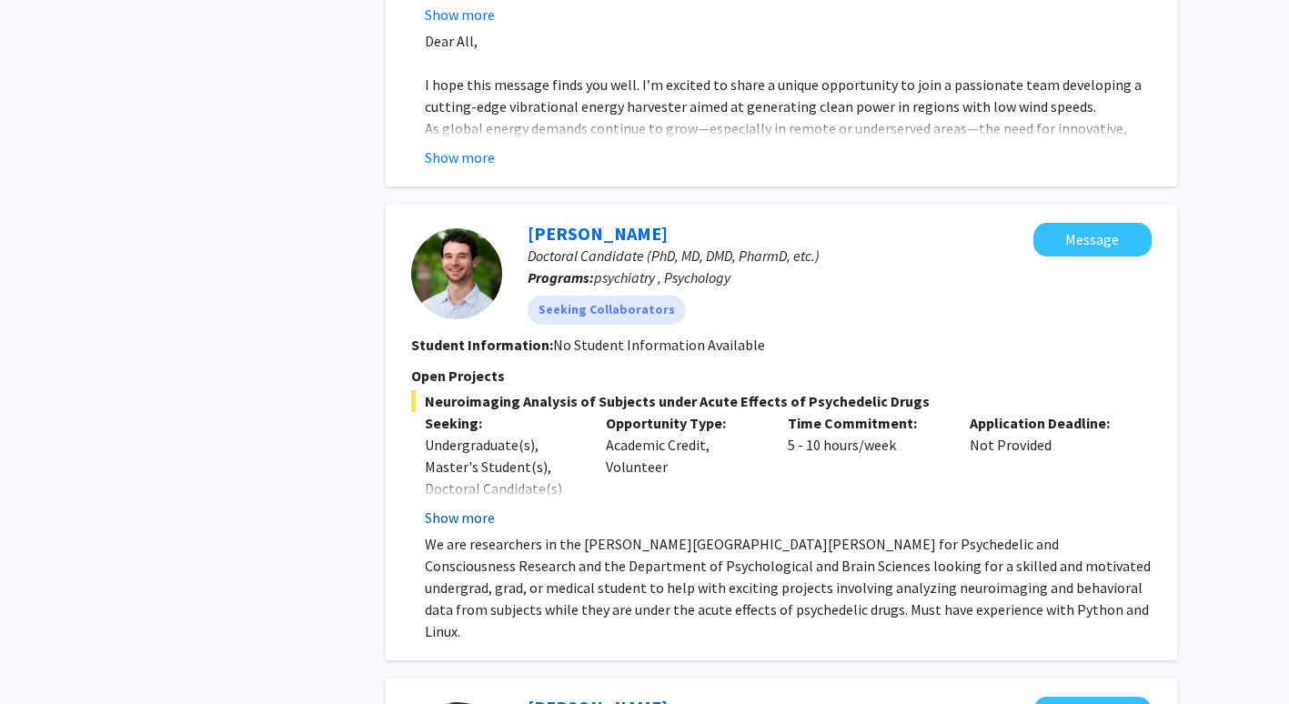
click at [467, 507] on button "Show more" at bounding box center [460, 518] width 70 height 22
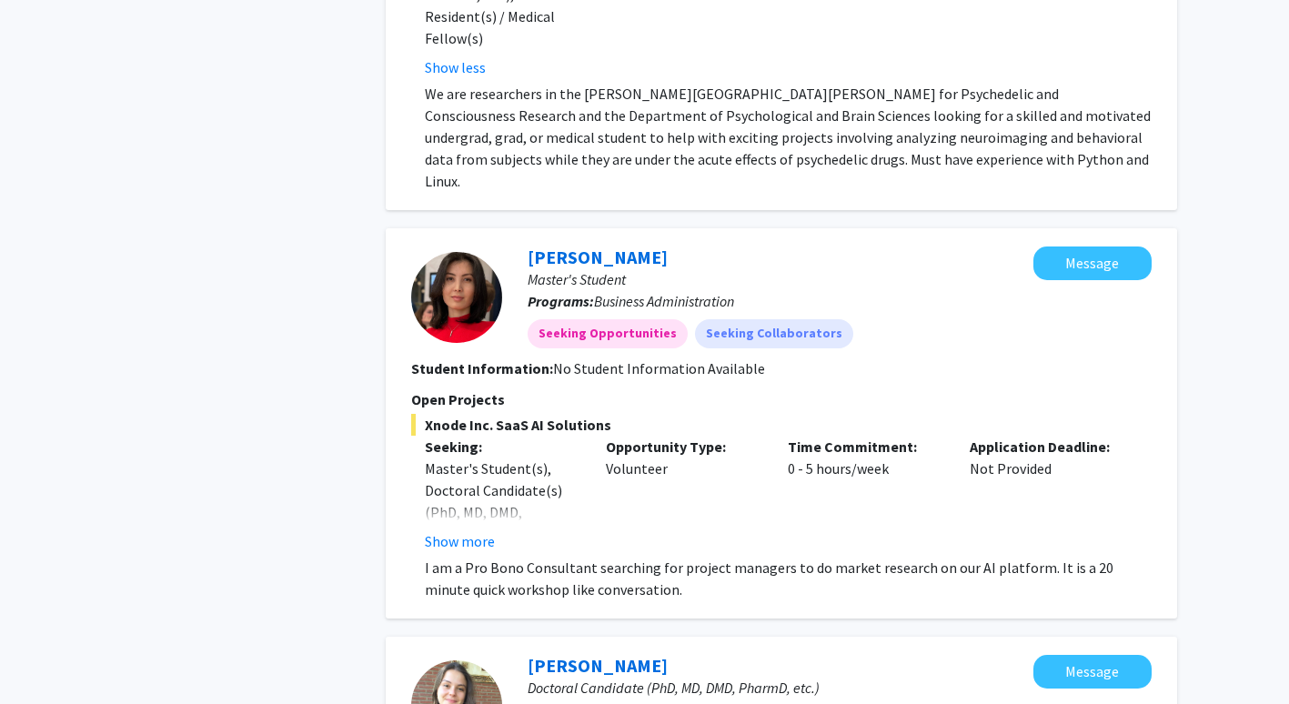
scroll to position [3547, 0]
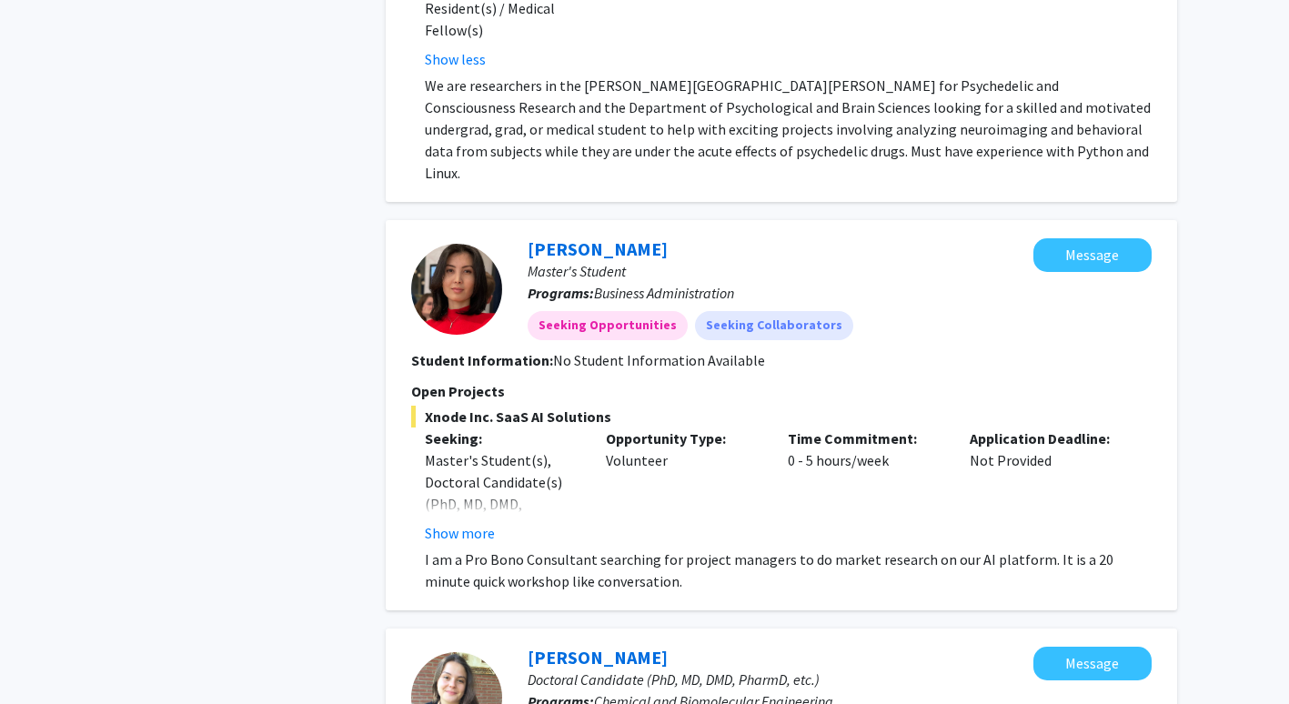
drag, startPoint x: 483, startPoint y: 361, endPoint x: 495, endPoint y: 395, distance: 35.7
click at [495, 548] on p "I am a Pro Bono Consultant searching for project managers to do market research…" at bounding box center [788, 570] width 727 height 44
click at [469, 522] on button "Show more" at bounding box center [460, 533] width 70 height 22
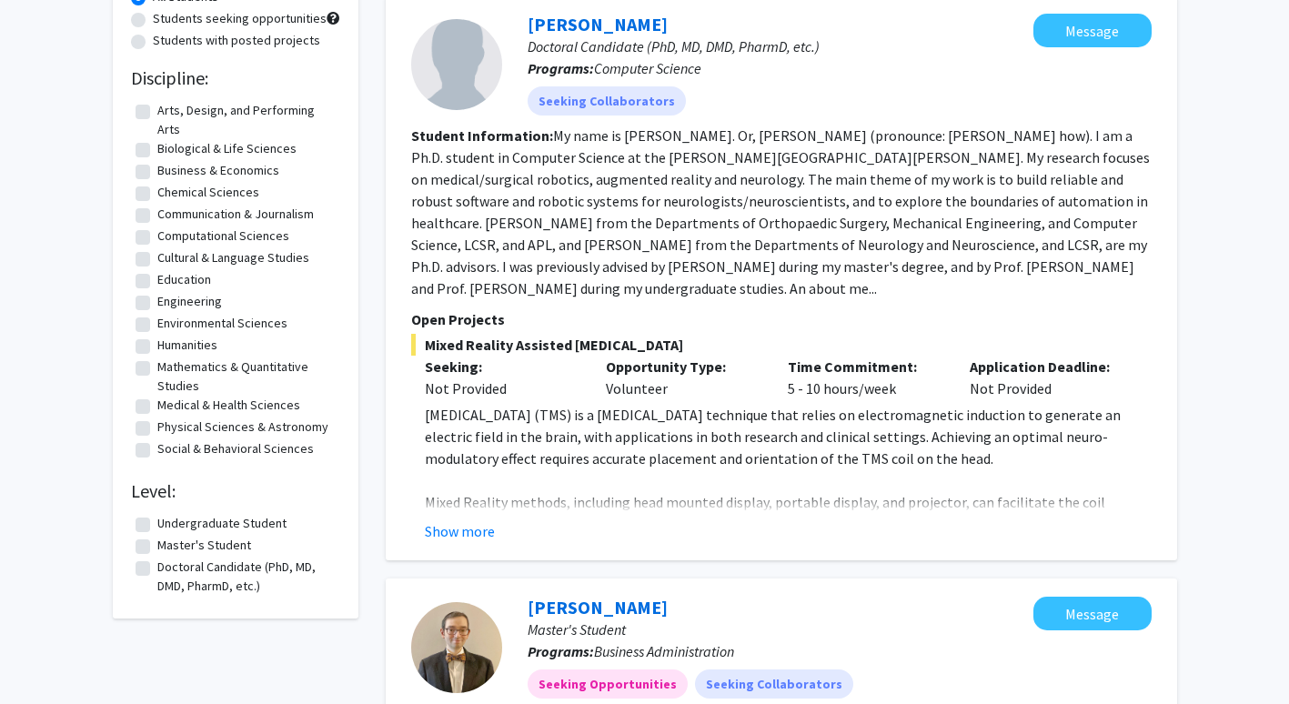
scroll to position [182, 0]
